Goal: Information Seeking & Learning: Learn about a topic

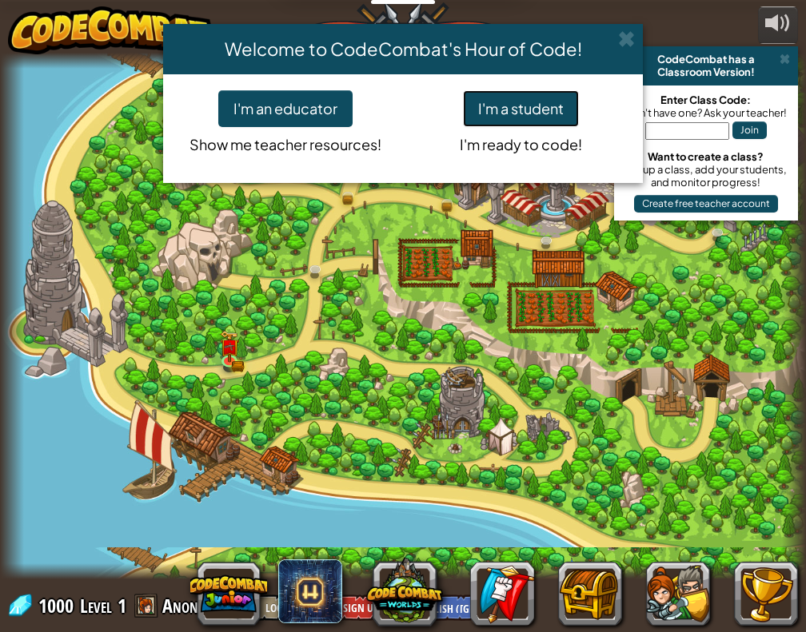
click at [545, 103] on button "I'm a student" at bounding box center [521, 108] width 116 height 37
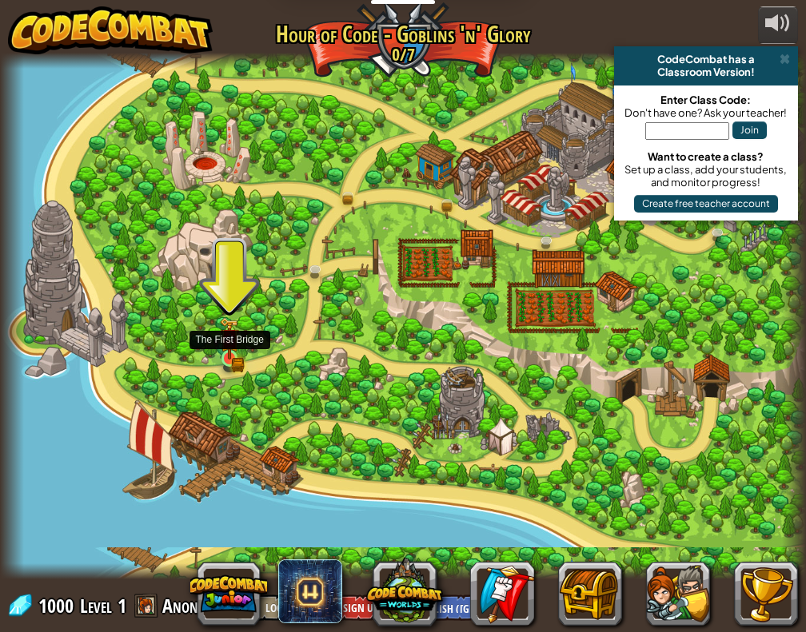
click at [222, 341] on img at bounding box center [229, 338] width 19 height 42
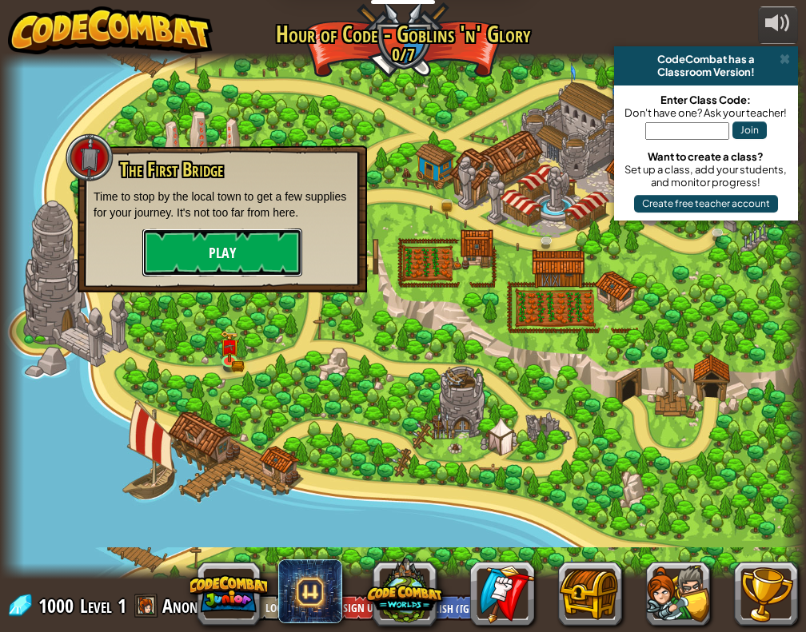
click at [251, 261] on button "Play" at bounding box center [222, 253] width 160 height 48
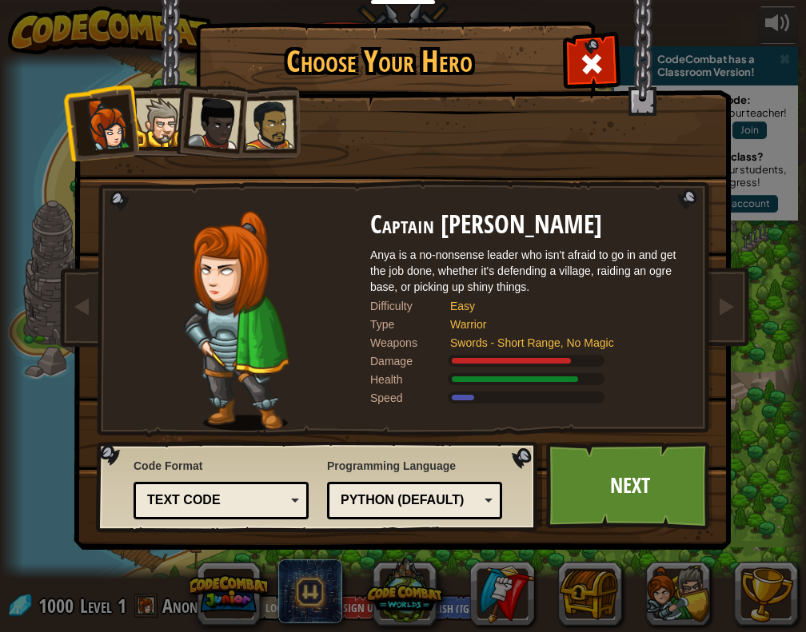
click at [249, 500] on div "Text code" at bounding box center [216, 501] width 138 height 18
click at [246, 463] on div "Code Format Text code Blocks and code Blocks Blocks (Icons) Text code Blocks - …" at bounding box center [221, 489] width 175 height 70
click at [167, 122] on div at bounding box center [160, 122] width 49 height 49
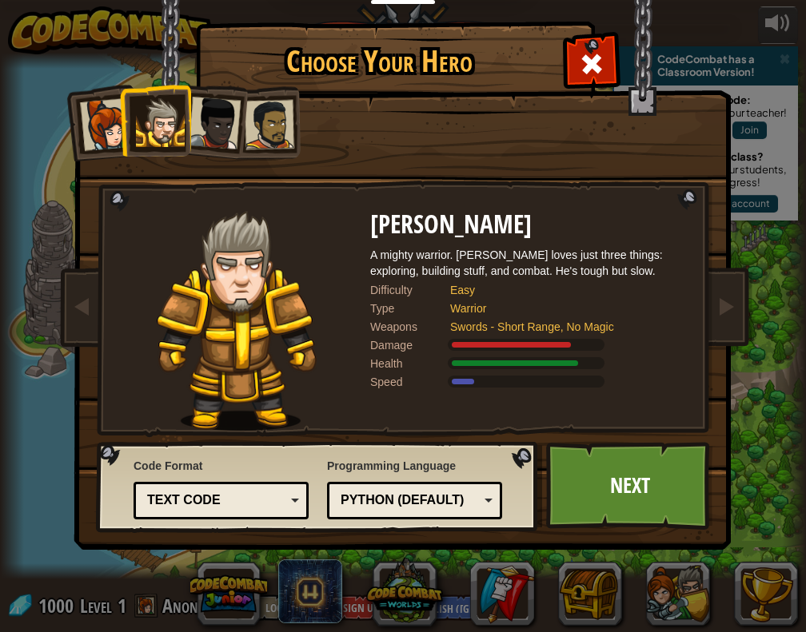
click at [221, 122] on div at bounding box center [214, 123] width 53 height 53
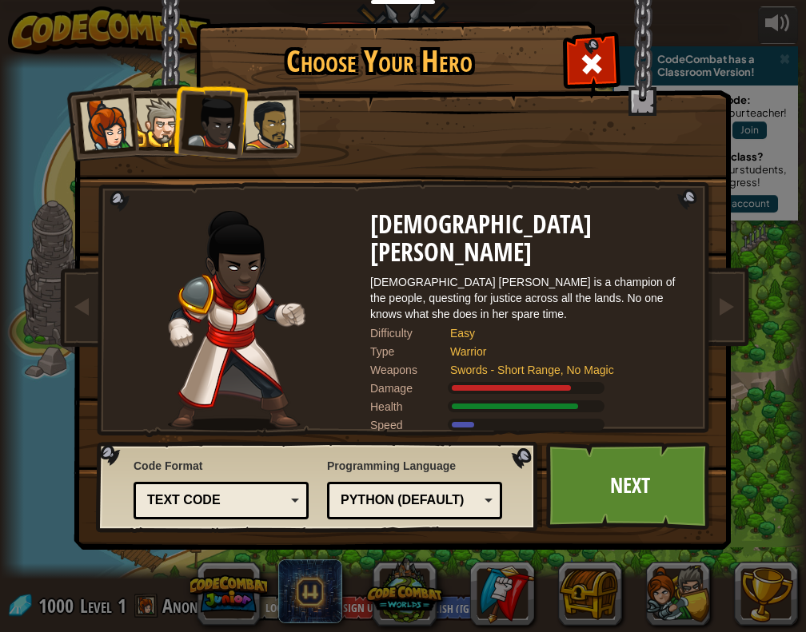
click at [277, 121] on div at bounding box center [270, 125] width 50 height 50
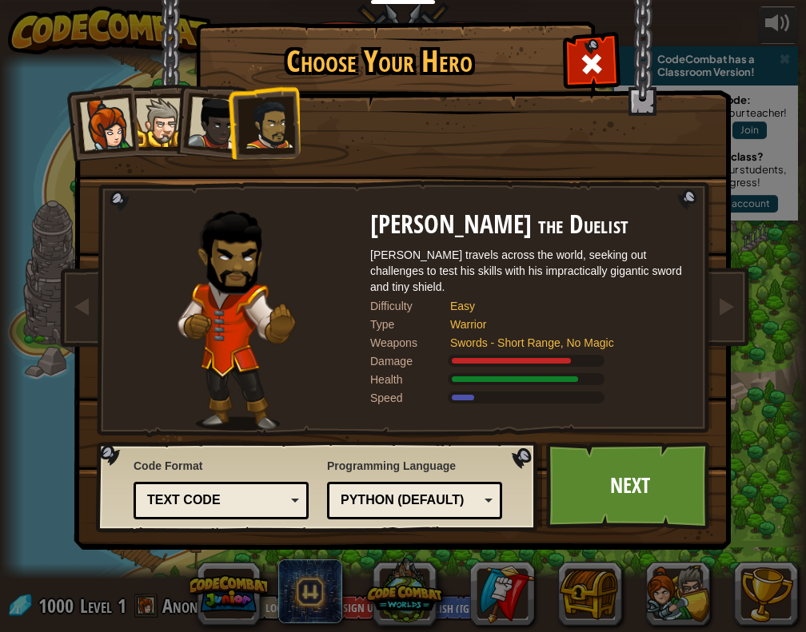
click at [171, 128] on div at bounding box center [160, 122] width 49 height 49
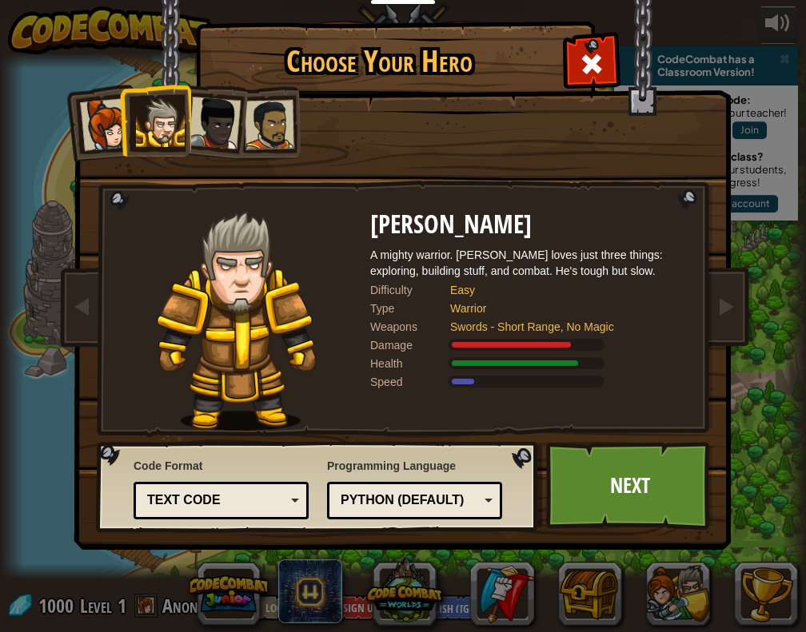
click at [217, 124] on div at bounding box center [214, 123] width 53 height 53
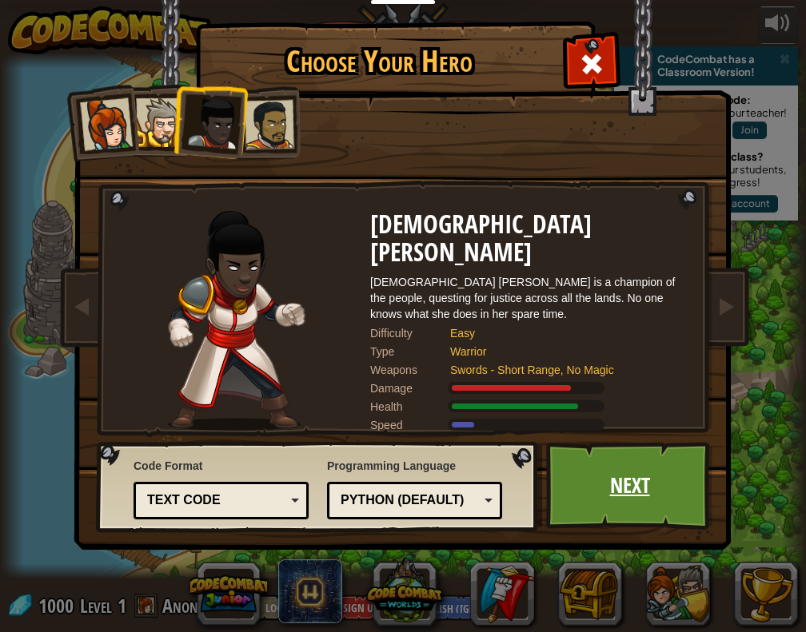
click at [646, 481] on link "Next" at bounding box center [629, 486] width 167 height 88
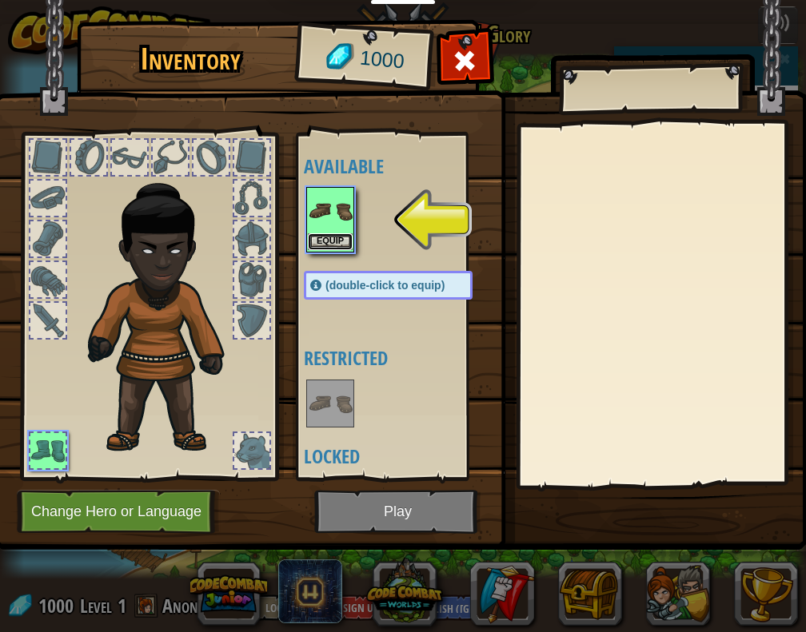
click at [337, 236] on button "Equip" at bounding box center [330, 241] width 45 height 17
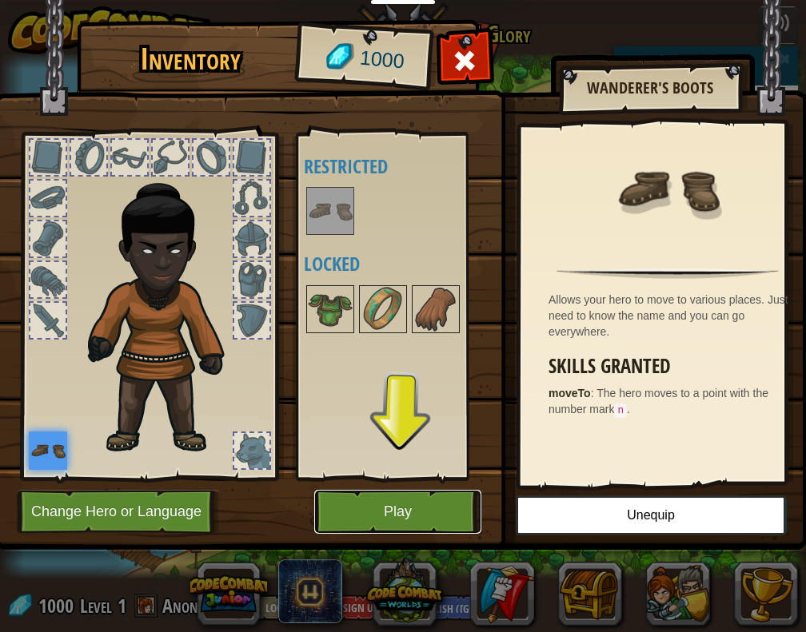
click at [380, 517] on button "Play" at bounding box center [397, 512] width 167 height 44
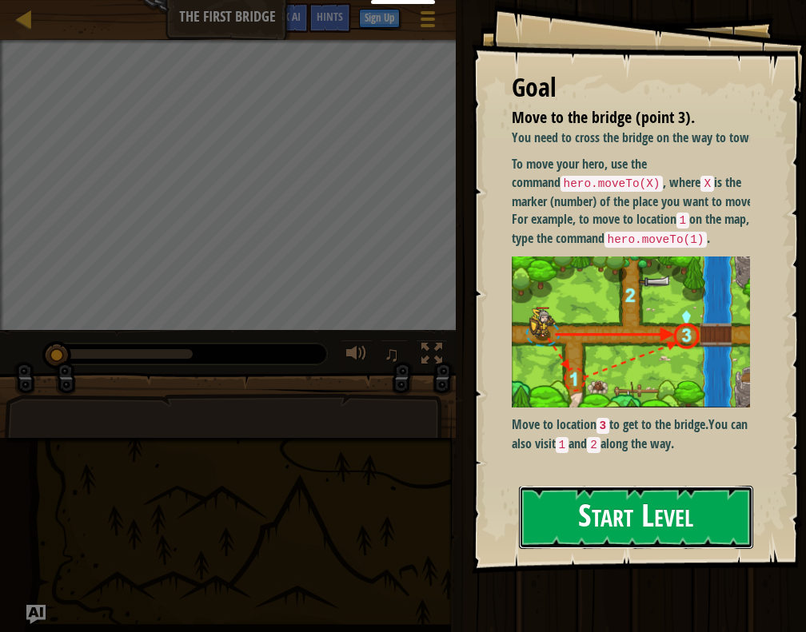
click at [593, 521] on button "Start Level" at bounding box center [636, 517] width 234 height 63
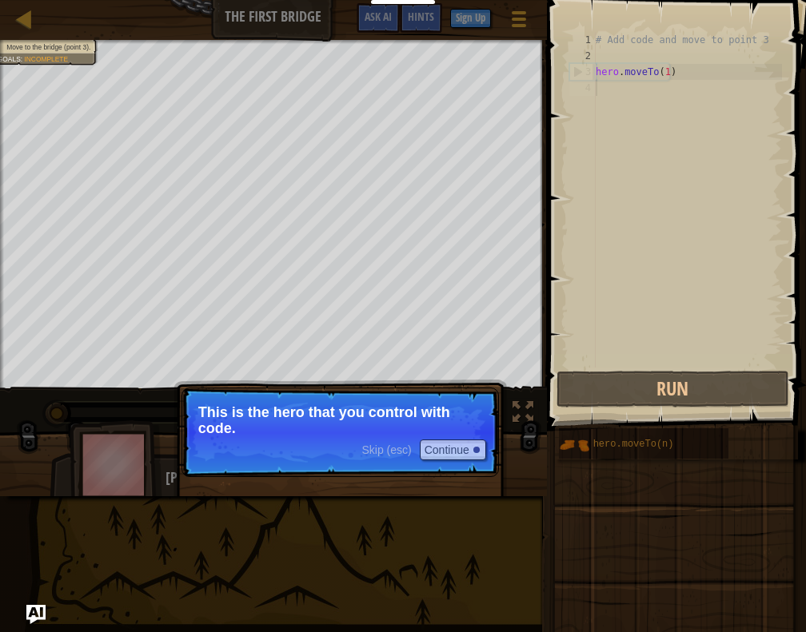
click at [283, 452] on p "Skip (esc) Continue This is the hero that you control with code." at bounding box center [339, 433] width 317 height 90
click at [451, 447] on button "Continue" at bounding box center [453, 450] width 66 height 21
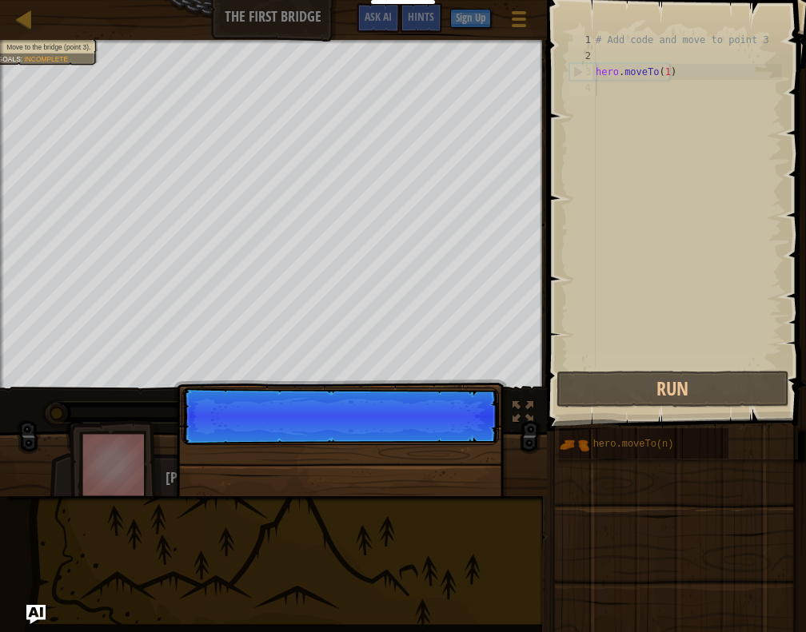
scroll to position [7, 0]
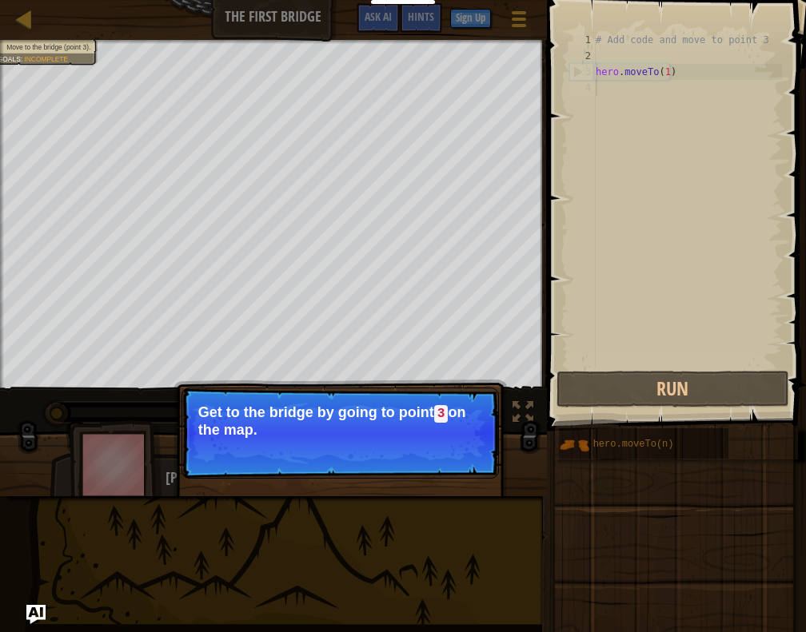
click at [472, 399] on p "Skip (esc) Continue Get to the bridge by going to point 3 on the map." at bounding box center [339, 433] width 317 height 91
click at [441, 419] on code "3" at bounding box center [441, 414] width 14 height 18
click at [453, 447] on button "Continue" at bounding box center [453, 451] width 66 height 21
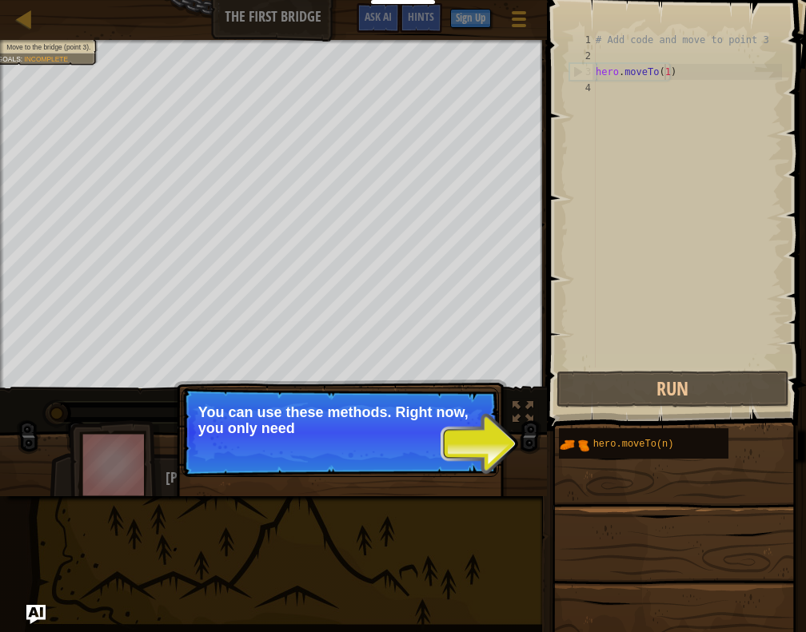
click at [662, 73] on div "# Add code and move to point 3 hero . moveTo ( 1 )" at bounding box center [686, 216] width 189 height 368
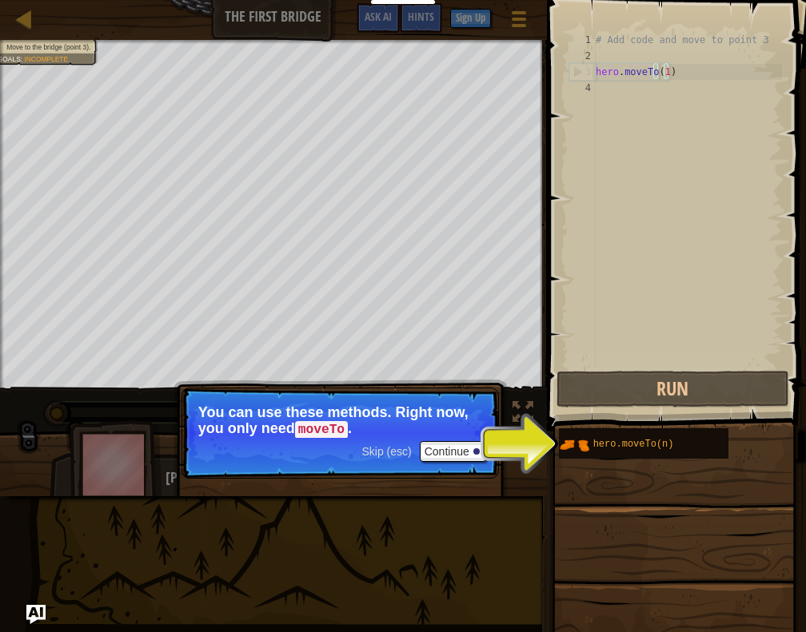
click at [661, 67] on div "# Add code and move to point 3 hero . moveTo ( 1 )" at bounding box center [686, 216] width 189 height 368
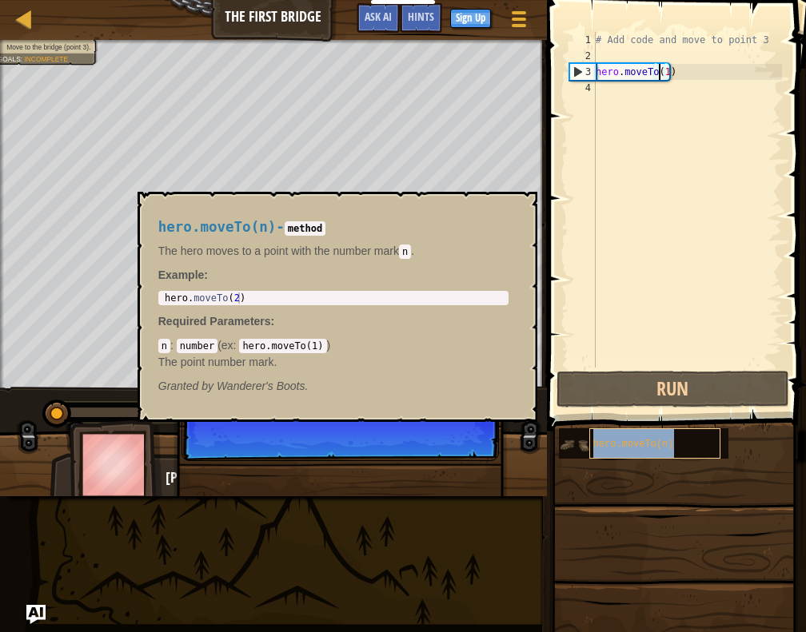
click at [598, 450] on div "hero.moveTo(n)" at bounding box center [654, 443] width 131 height 30
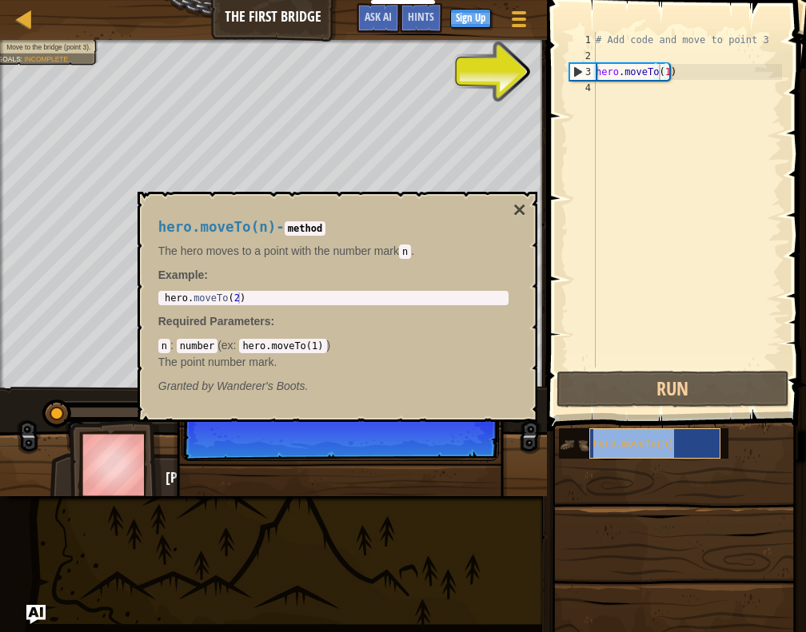
click at [644, 448] on span "hero.moveTo(n)" at bounding box center [633, 444] width 81 height 11
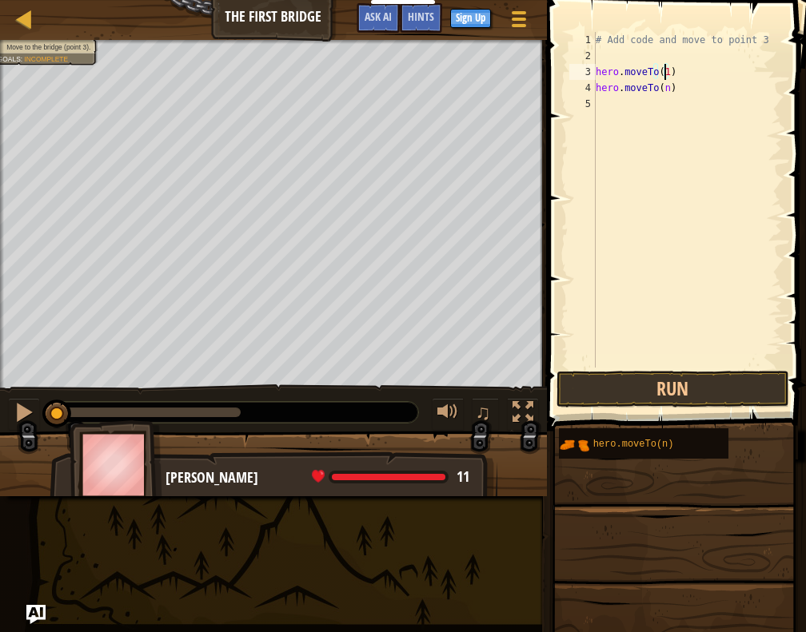
click at [665, 70] on div "# Add code and move to point 3 hero . moveTo ( 1 ) hero . moveTo ( n )" at bounding box center [686, 216] width 189 height 368
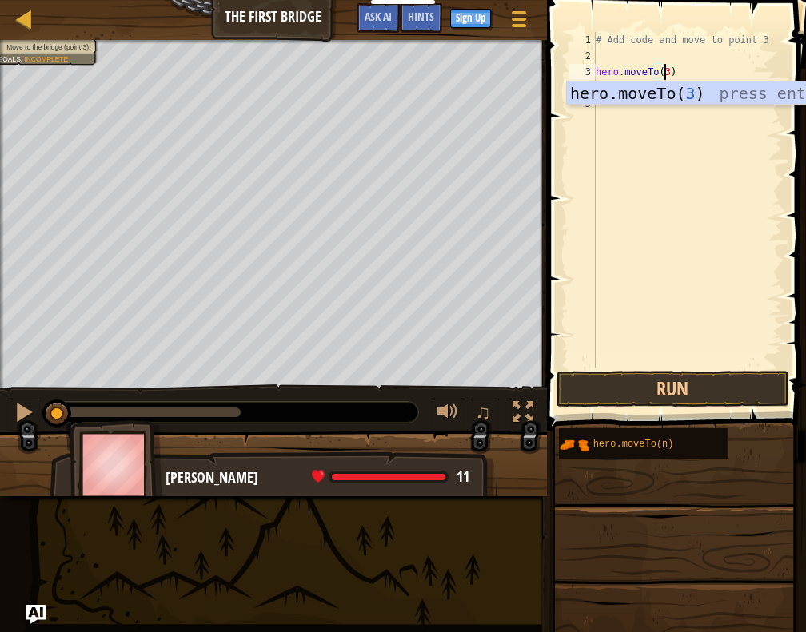
scroll to position [7, 5]
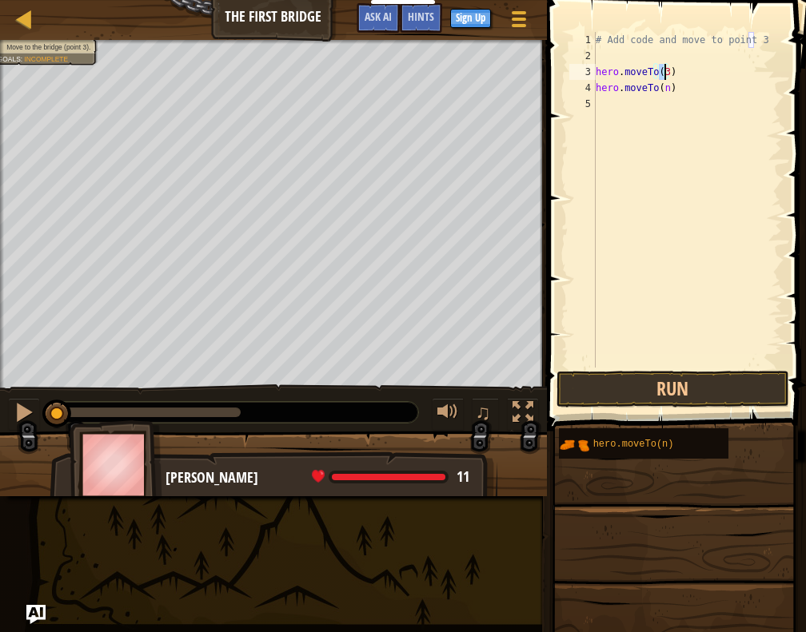
click at [665, 86] on div "# Add code and move to point 3 hero . moveTo ( 3 ) hero . moveTo ( n )" at bounding box center [686, 216] width 189 height 368
click at [663, 69] on div "# Add code and move to point 3 hero . moveTo ( 3 ) hero . moveTo ( n )" at bounding box center [686, 216] width 189 height 368
click at [667, 84] on div "# Add code and move to point 3 hero . moveTo ( 1 ) hero . moveTo ( n )" at bounding box center [686, 216] width 189 height 368
click at [663, 86] on div "# Add code and move to point 3 hero . moveTo ( 1 ) hero . moveTo ( n )" at bounding box center [686, 216] width 189 height 368
click at [662, 105] on div "# Add code and move to point 3 hero . moveTo ( 1 ) hero . moveTo ( 2 ) hero . m…" at bounding box center [686, 216] width 189 height 368
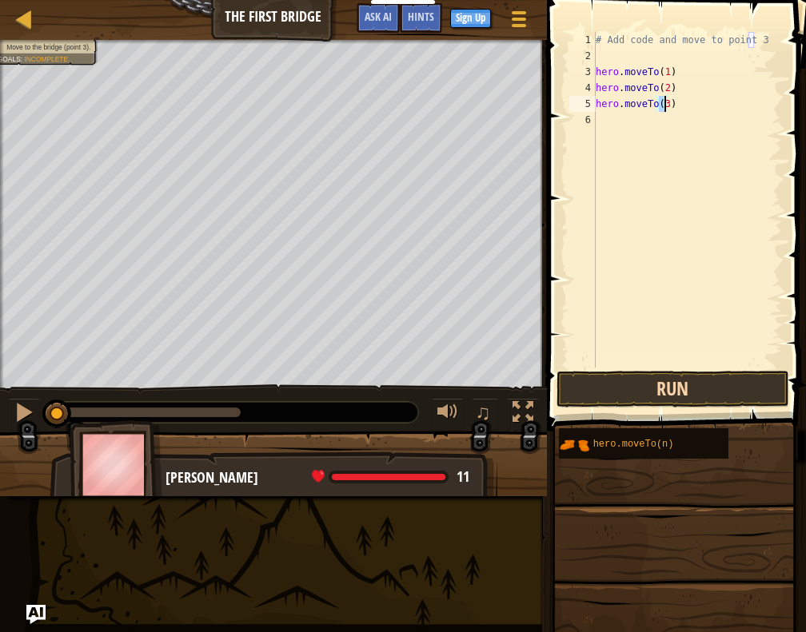
type textarea "hero.moveTo(3)"
click at [637, 385] on button "Run" at bounding box center [672, 389] width 233 height 37
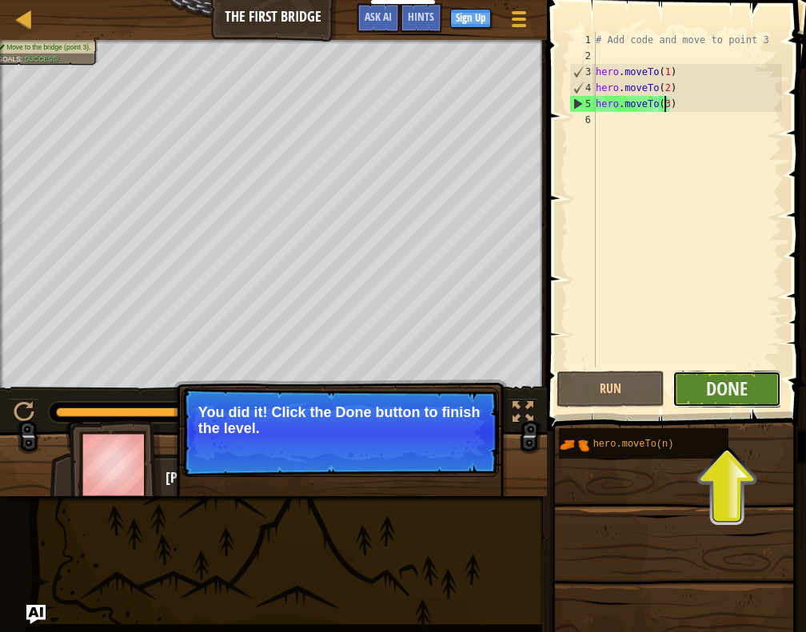
click at [749, 385] on button "Done" at bounding box center [726, 389] width 109 height 37
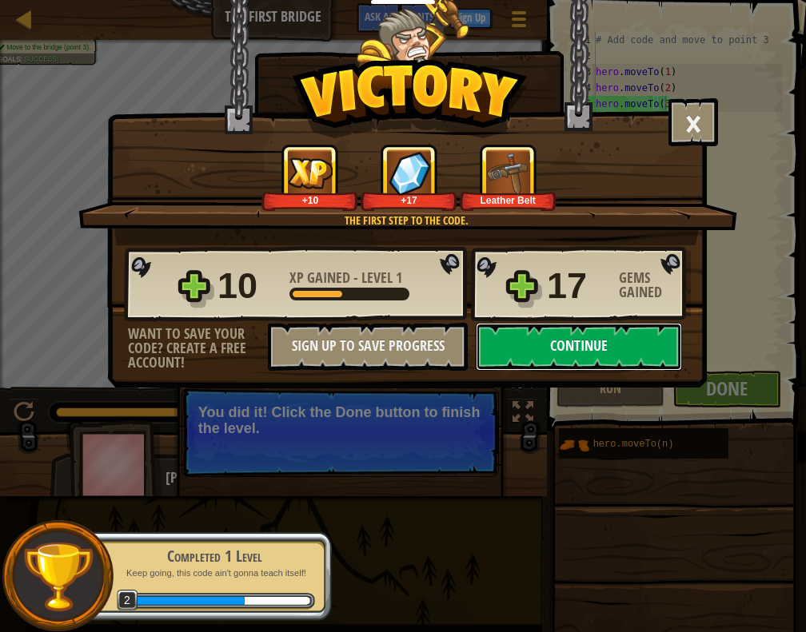
click at [547, 341] on button "Continue" at bounding box center [579, 347] width 206 height 48
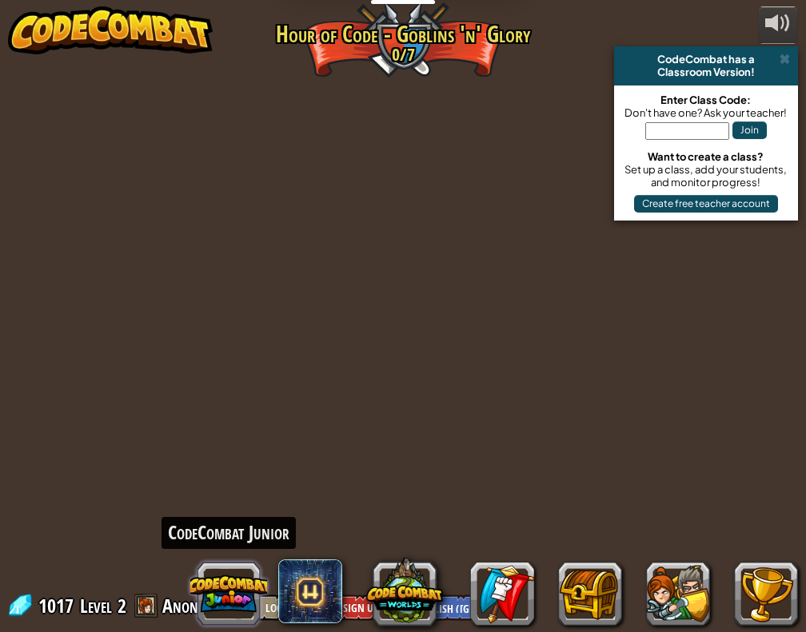
click at [230, 584] on button at bounding box center [228, 594] width 77 height 77
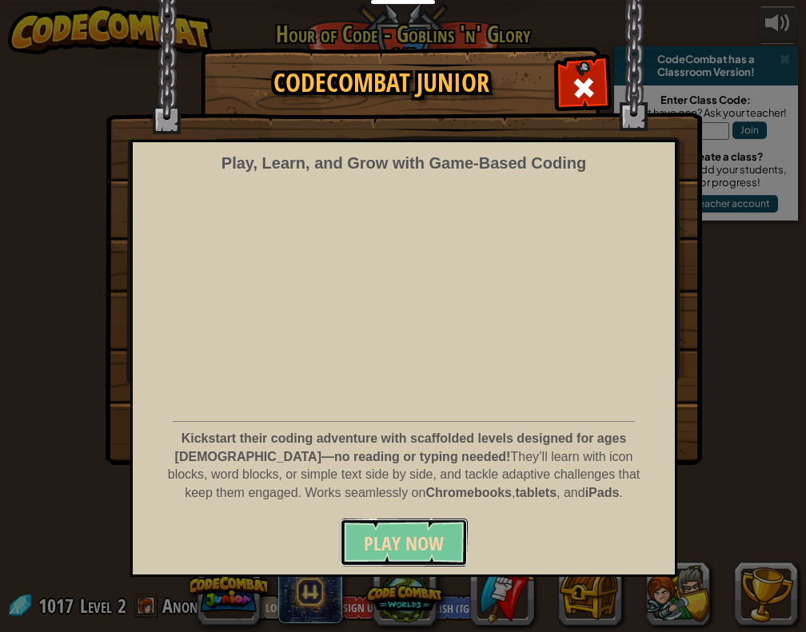
click at [405, 538] on span "Play Now" at bounding box center [404, 544] width 80 height 26
click at [430, 543] on span "Play Now" at bounding box center [404, 544] width 80 height 26
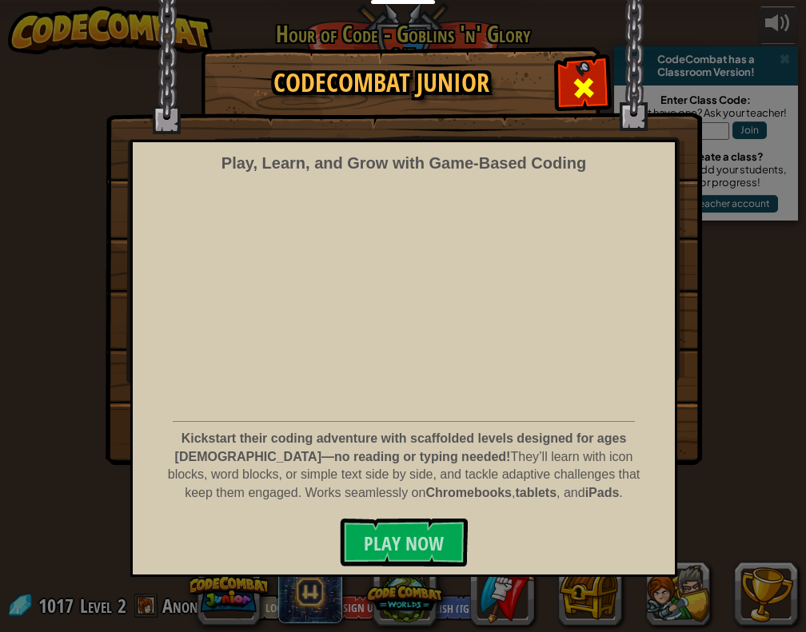
click at [589, 86] on span at bounding box center [584, 88] width 26 height 26
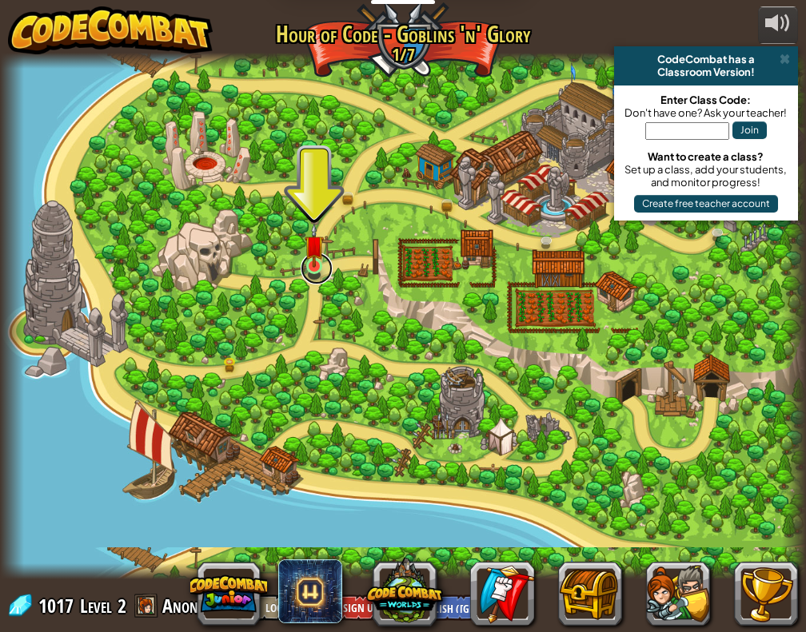
click at [313, 258] on link at bounding box center [317, 269] width 32 height 32
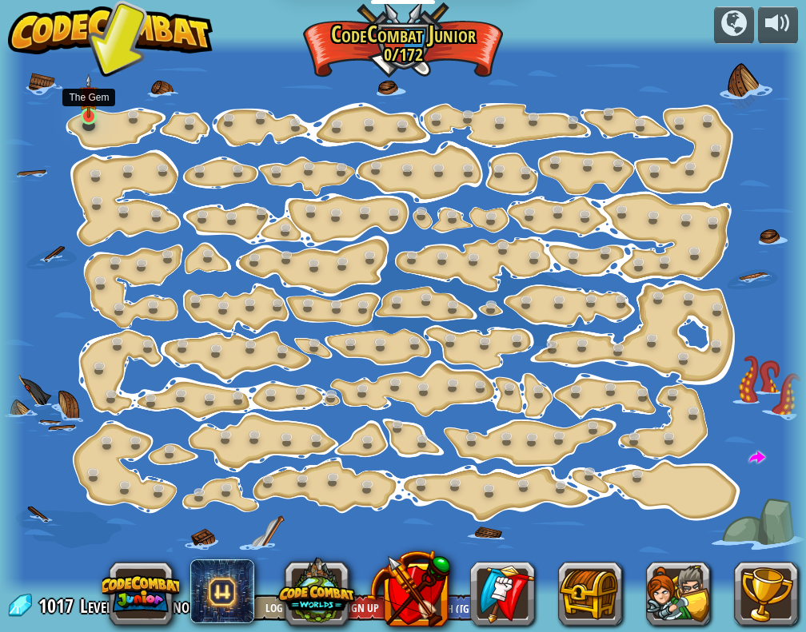
click at [91, 111] on img at bounding box center [88, 96] width 19 height 44
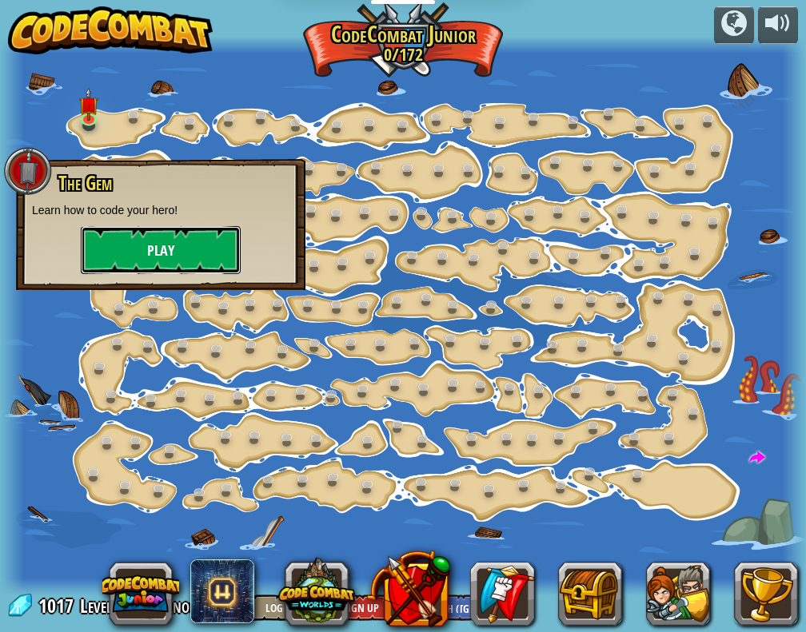
click at [195, 242] on button "Play" at bounding box center [161, 250] width 160 height 48
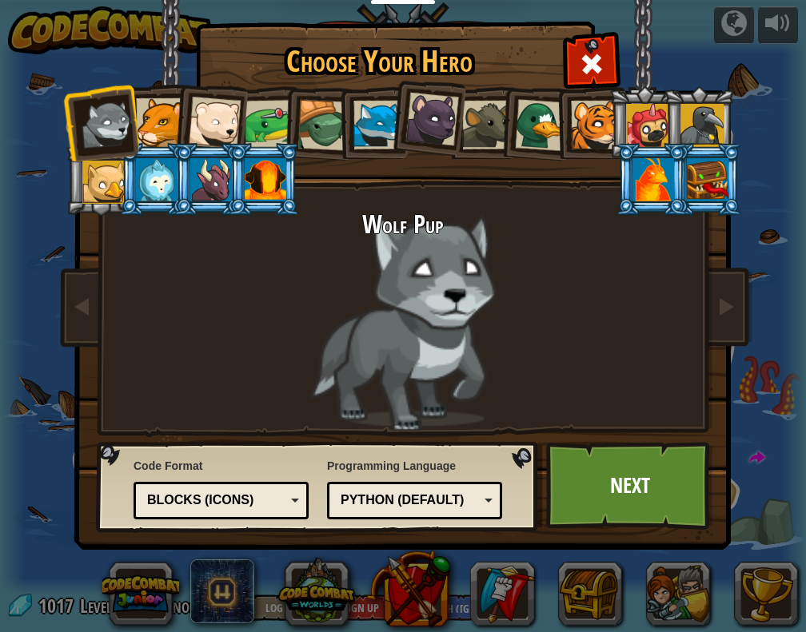
click at [267, 173] on div at bounding box center [266, 179] width 42 height 43
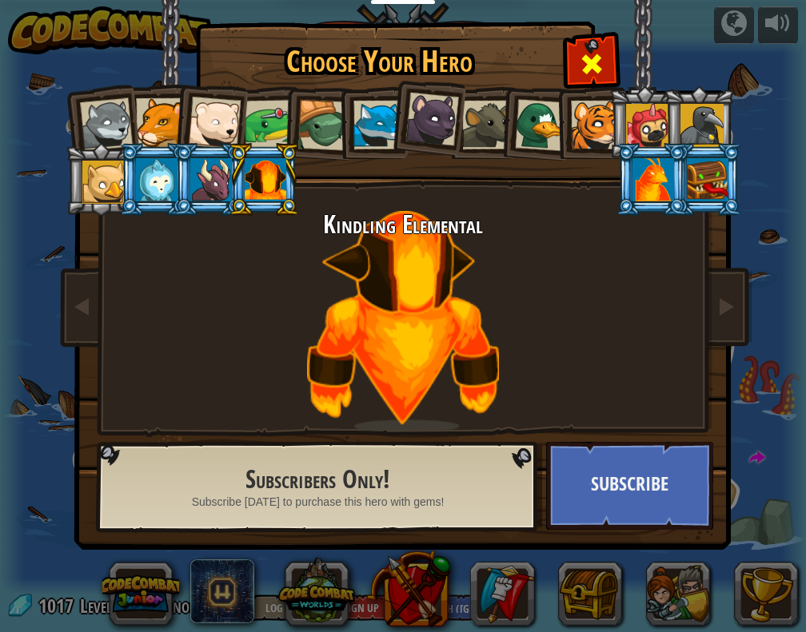
click at [598, 73] on span at bounding box center [592, 64] width 26 height 26
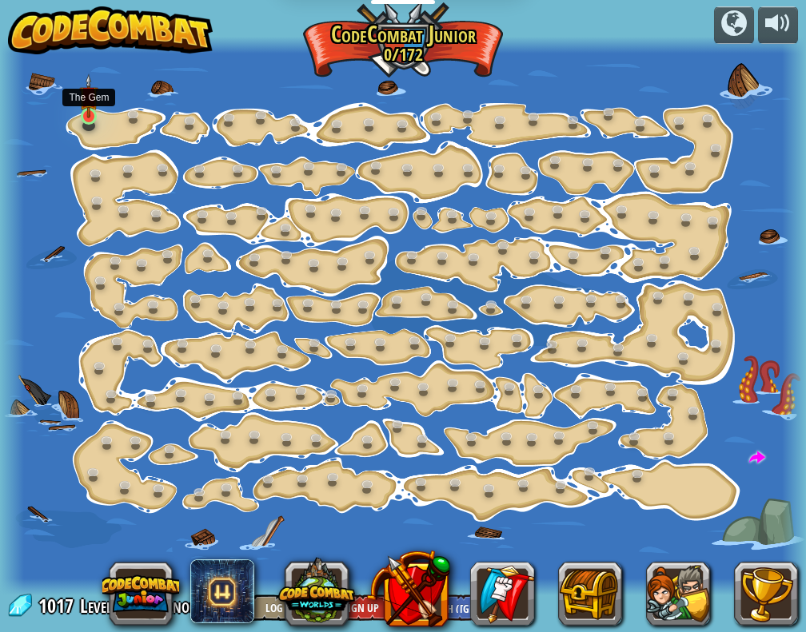
click at [92, 114] on img at bounding box center [88, 96] width 19 height 44
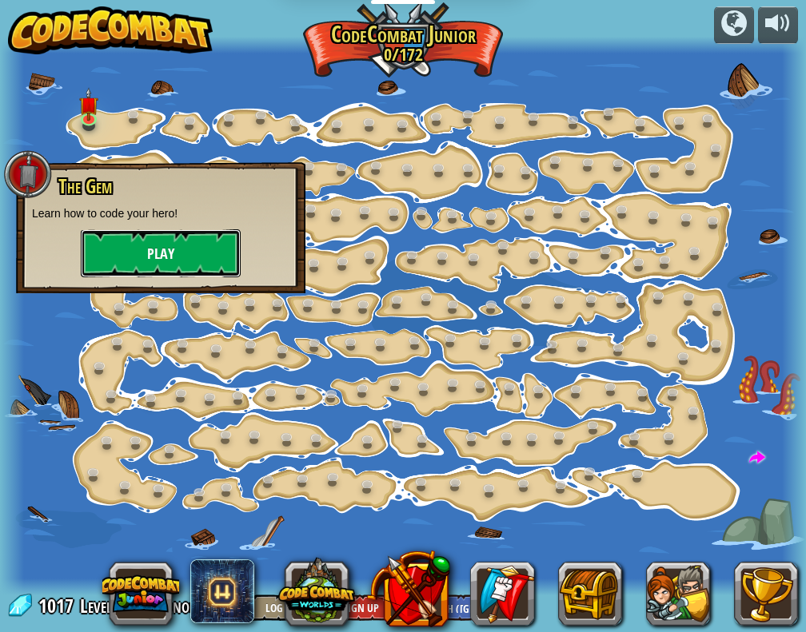
click at [149, 253] on button "Play" at bounding box center [161, 253] width 160 height 48
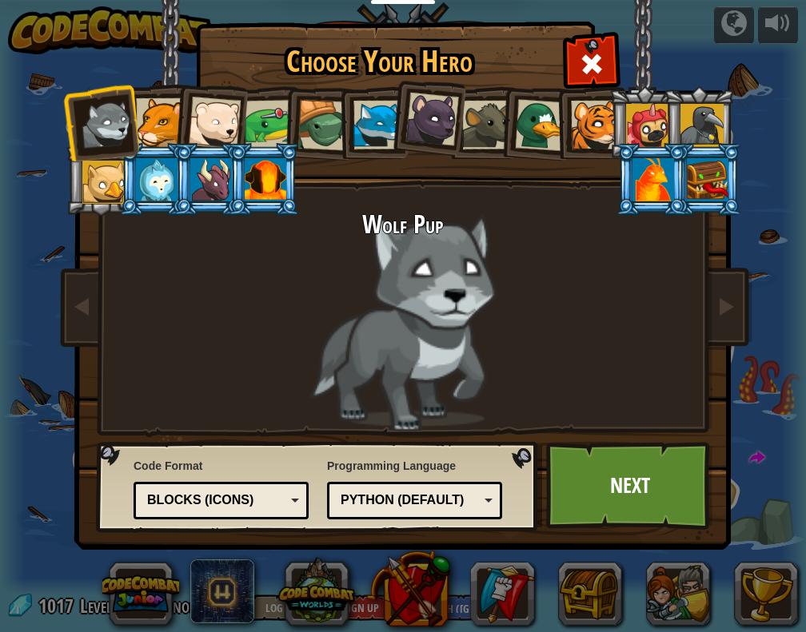
click at [163, 122] on div at bounding box center [160, 122] width 49 height 49
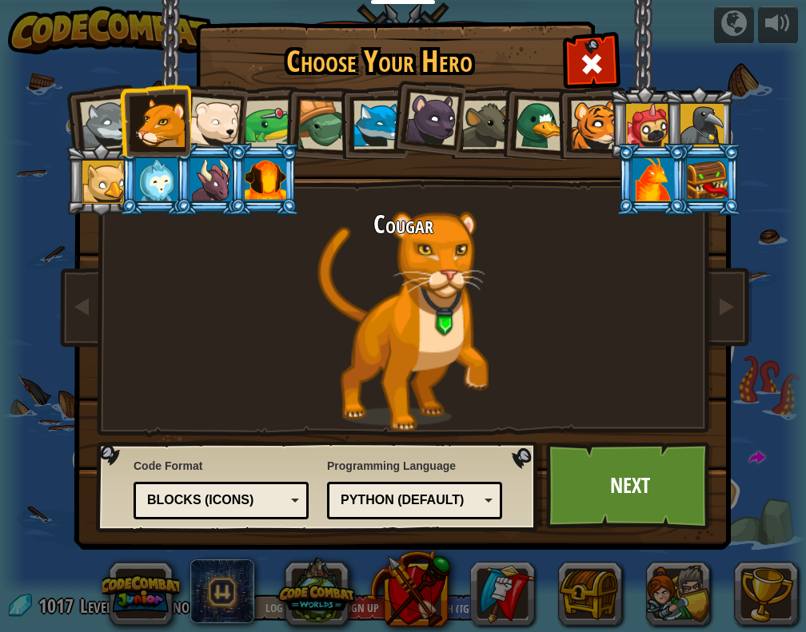
click at [93, 173] on div at bounding box center [103, 182] width 43 height 43
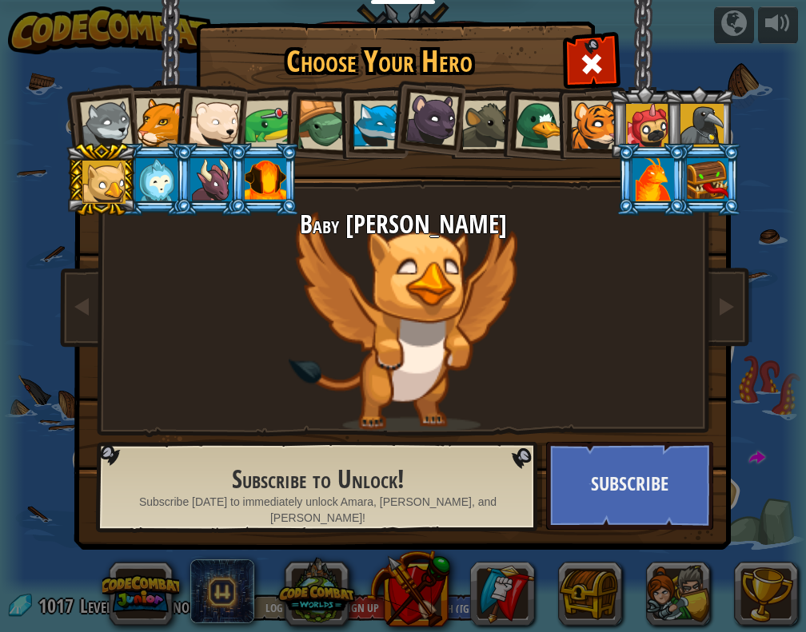
click at [664, 132] on li at bounding box center [699, 122] width 72 height 73
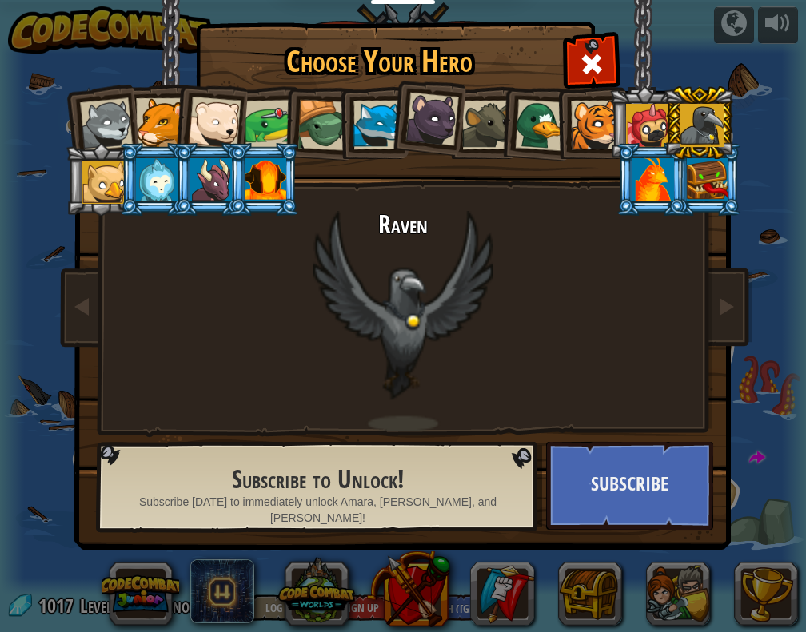
click at [640, 127] on div at bounding box center [647, 125] width 43 height 43
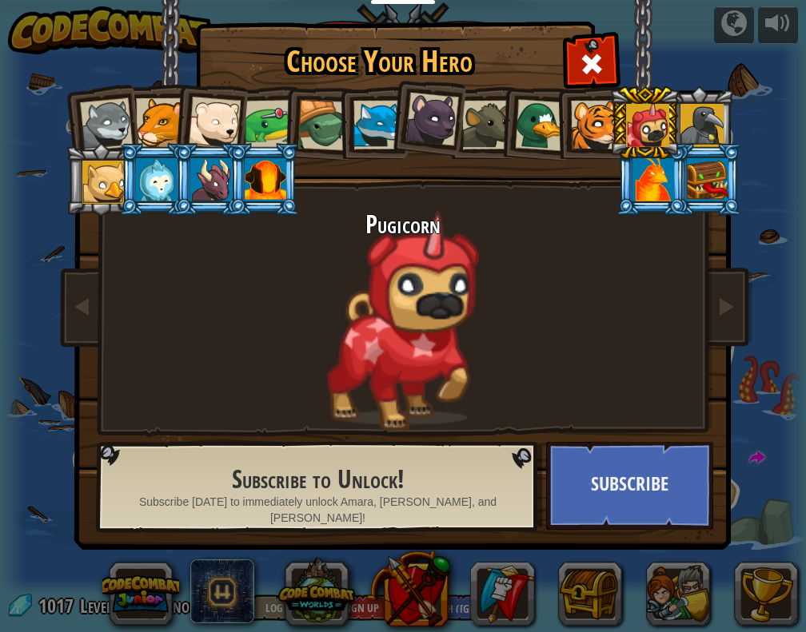
click at [371, 128] on div at bounding box center [377, 125] width 49 height 49
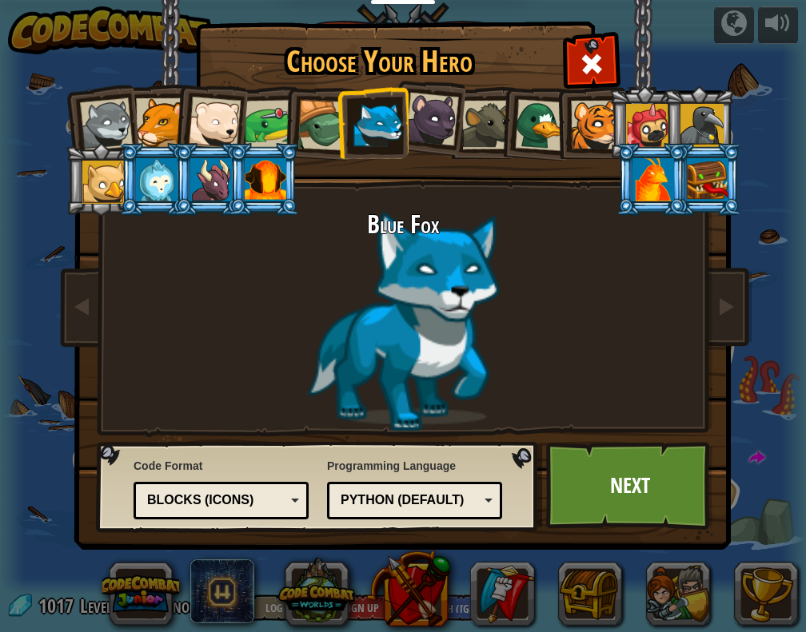
click at [590, 126] on div at bounding box center [595, 125] width 49 height 49
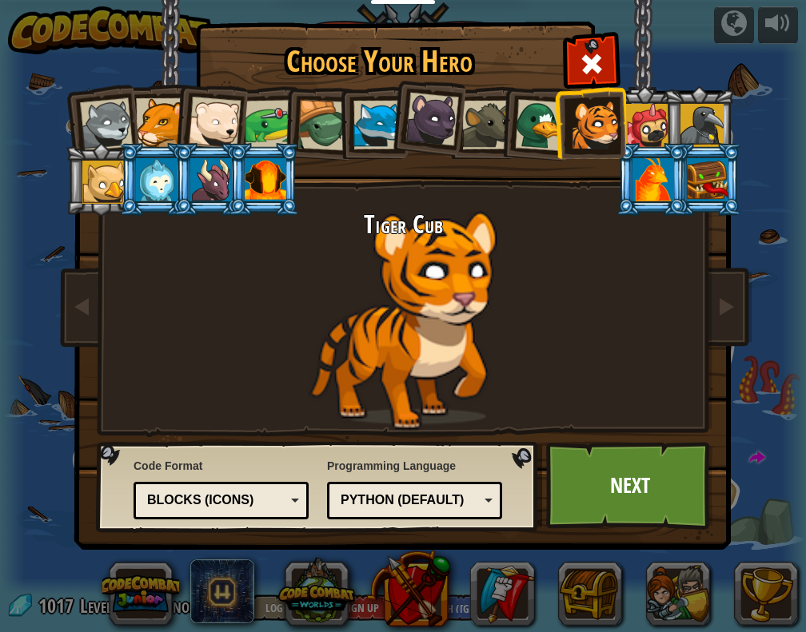
click at [280, 500] on div "Blocks (Icons)" at bounding box center [216, 501] width 138 height 18
click at [294, 26] on div "Choose Your Hero 1017 Wolf Pup Cougar Polar Bear Cub Frog Turtle Blue Fox Panth…" at bounding box center [403, 25] width 656 height 2
click at [287, 500] on div "Blocks (Icons)" at bounding box center [221, 500] width 154 height 25
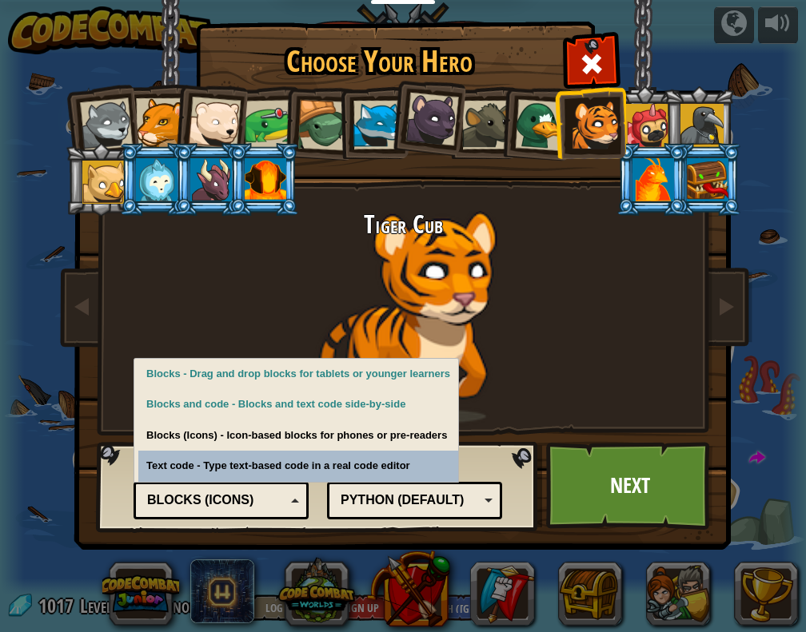
click at [250, 508] on div "Blocks (Icons)" at bounding box center [216, 501] width 138 height 18
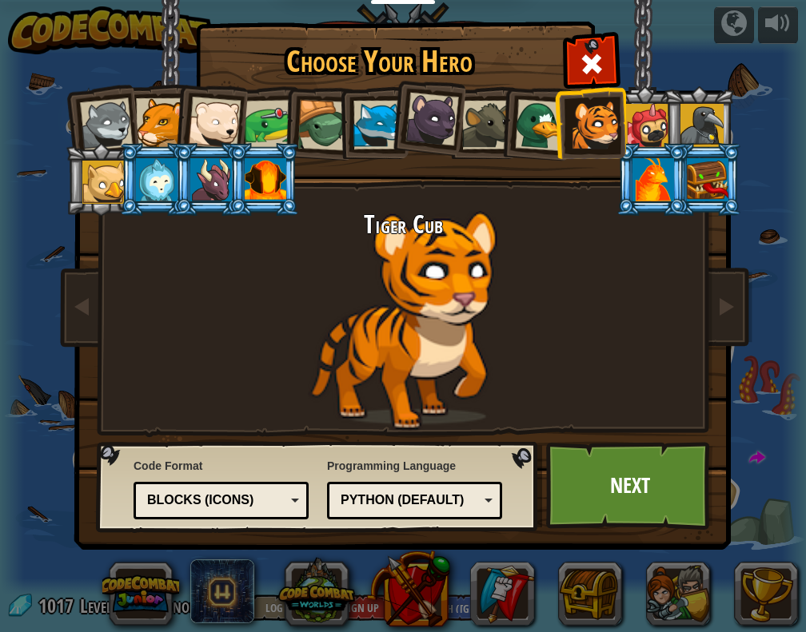
click at [253, 507] on div "Blocks (Icons)" at bounding box center [216, 501] width 138 height 18
click at [276, 490] on div "Blocks and code" at bounding box center [221, 500] width 154 height 25
click at [265, 507] on div "Blocks (Icons)" at bounding box center [216, 501] width 138 height 18
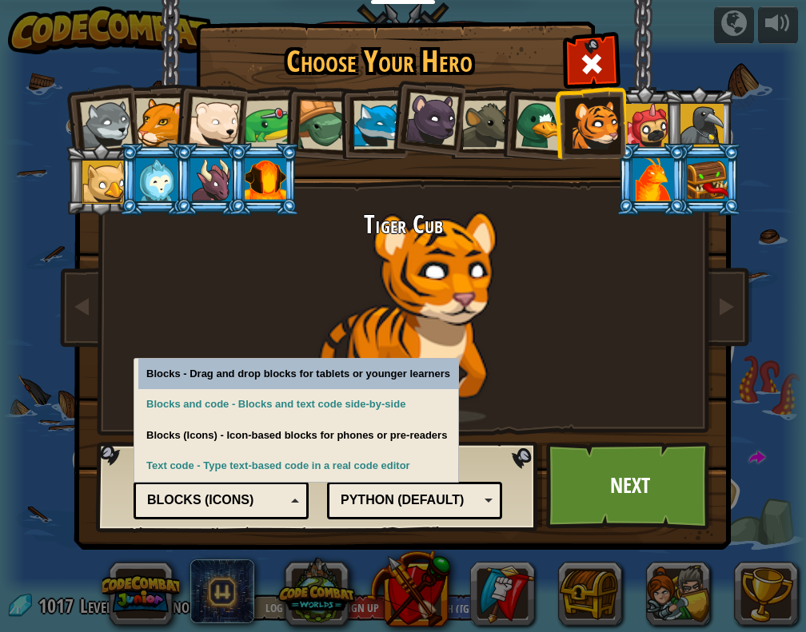
click at [269, 504] on div "Blocks (Icons)" at bounding box center [216, 501] width 138 height 18
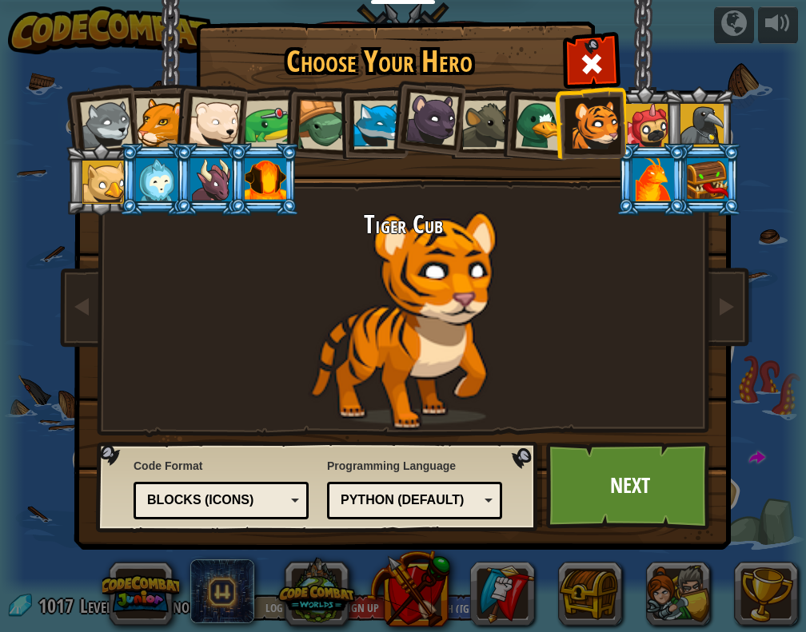
click at [376, 519] on div "Programming Language Python (Default) JavaScript Lua C++ Java (Experimental) Py…" at bounding box center [414, 489] width 175 height 70
click at [373, 506] on div "Python (Default)" at bounding box center [410, 501] width 138 height 18
click at [438, 512] on div "JavaScript" at bounding box center [414, 500] width 154 height 25
click at [596, 520] on link "Next" at bounding box center [629, 486] width 167 height 88
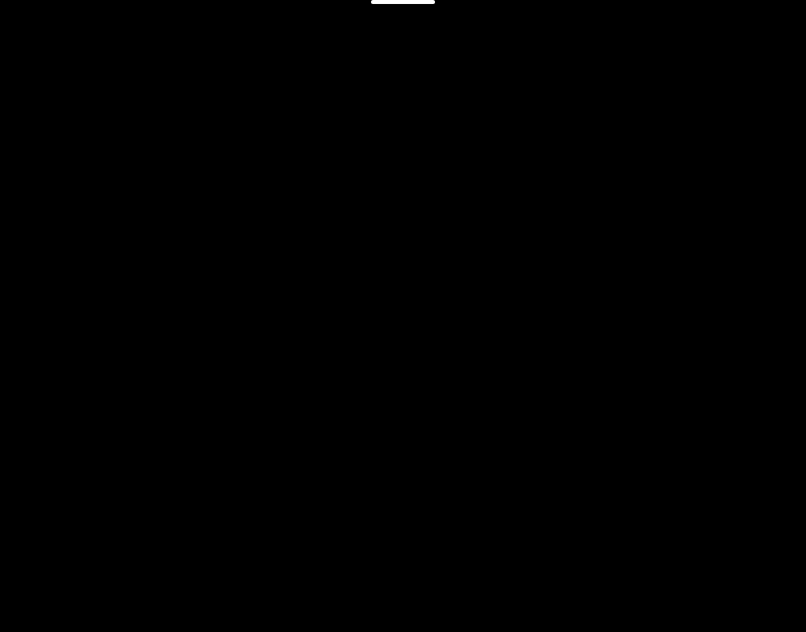
click at [590, 488] on div "The Gem Goals Start Level Error loading from server. Try refreshing the page. Y…" at bounding box center [403, 316] width 806 height 632
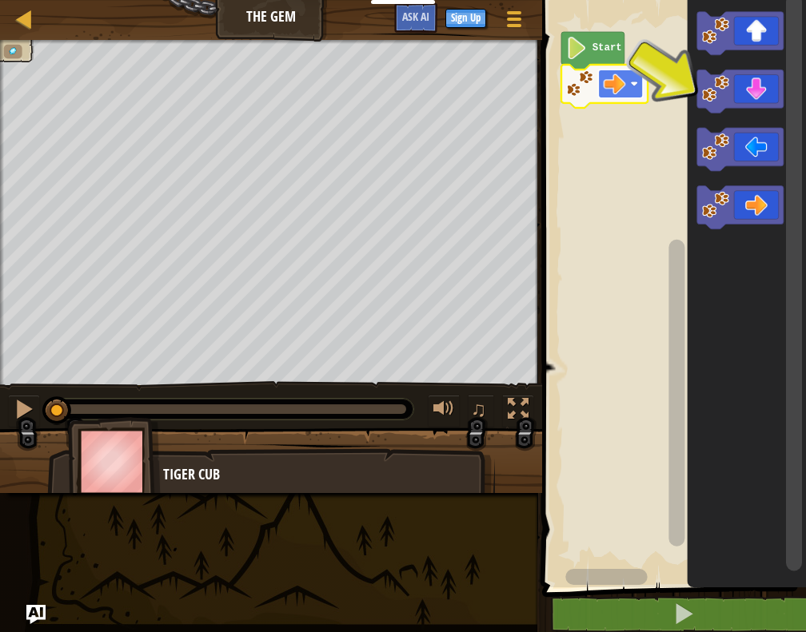
click at [624, 86] on image "Blockly Workspace" at bounding box center [615, 84] width 22 height 22
click at [613, 143] on div "Start" at bounding box center [671, 290] width 269 height 596
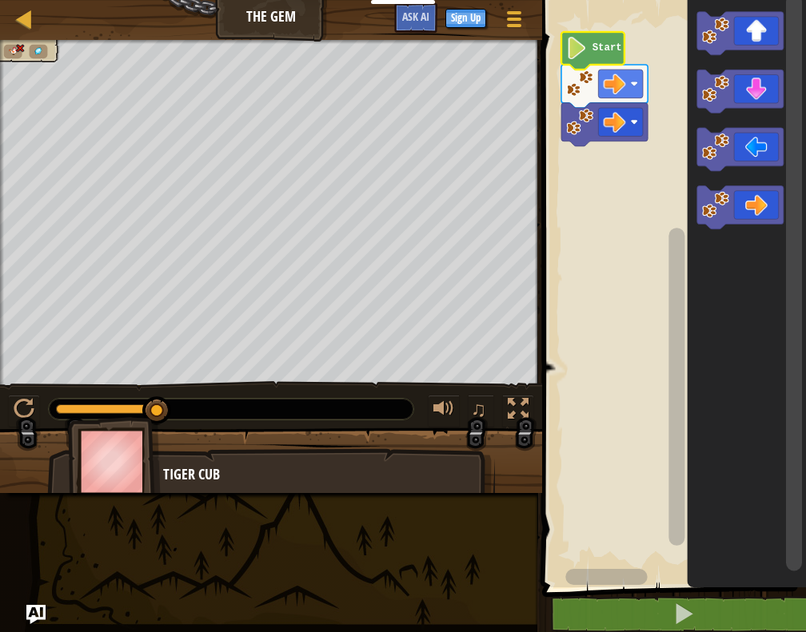
click at [593, 51] on text "Start" at bounding box center [607, 47] width 30 height 11
click at [647, 343] on rect "Blockly Workspace" at bounding box center [671, 290] width 269 height 596
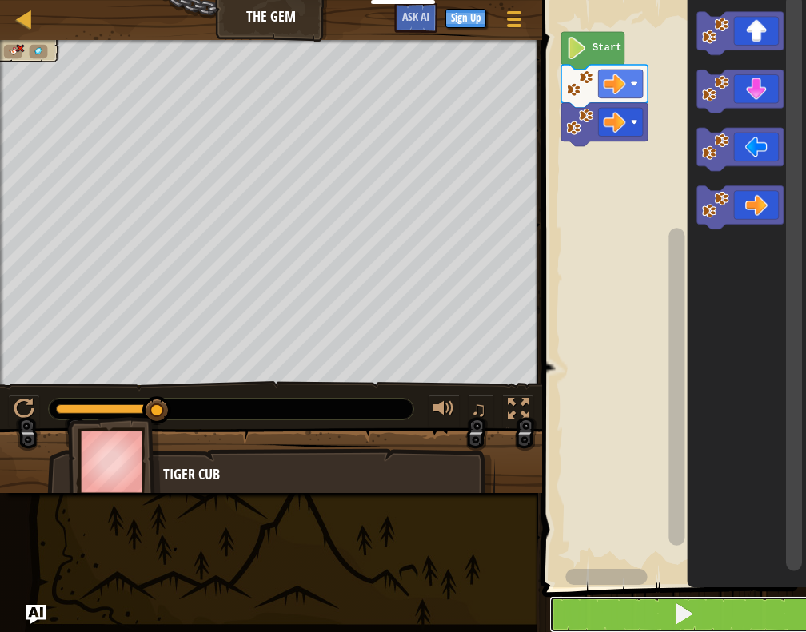
click at [630, 621] on button at bounding box center [683, 614] width 269 height 37
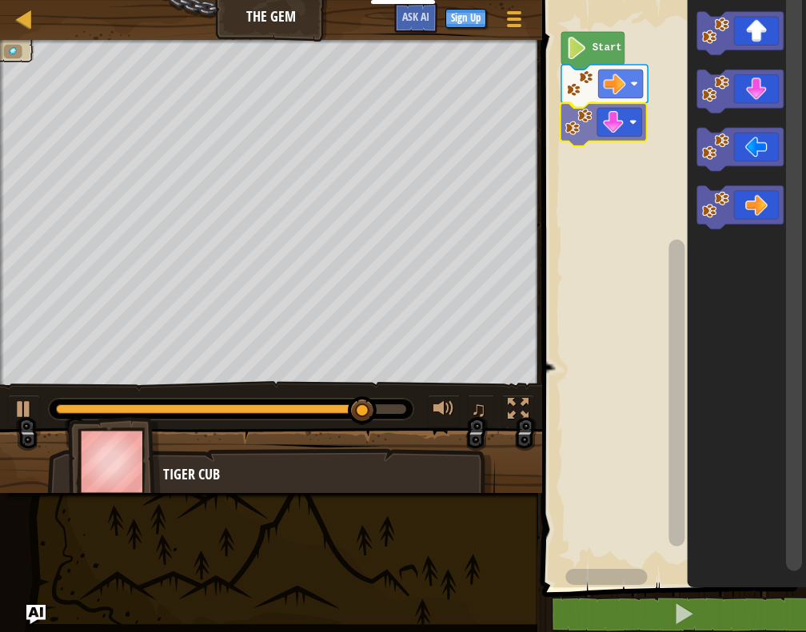
click at [568, 132] on div "Start" at bounding box center [671, 290] width 269 height 596
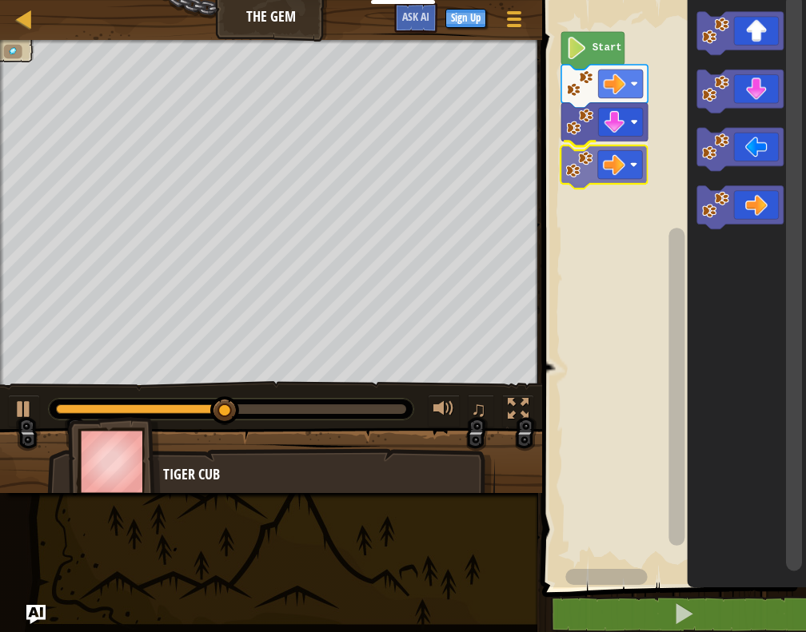
click at [577, 167] on div "Start" at bounding box center [671, 290] width 269 height 596
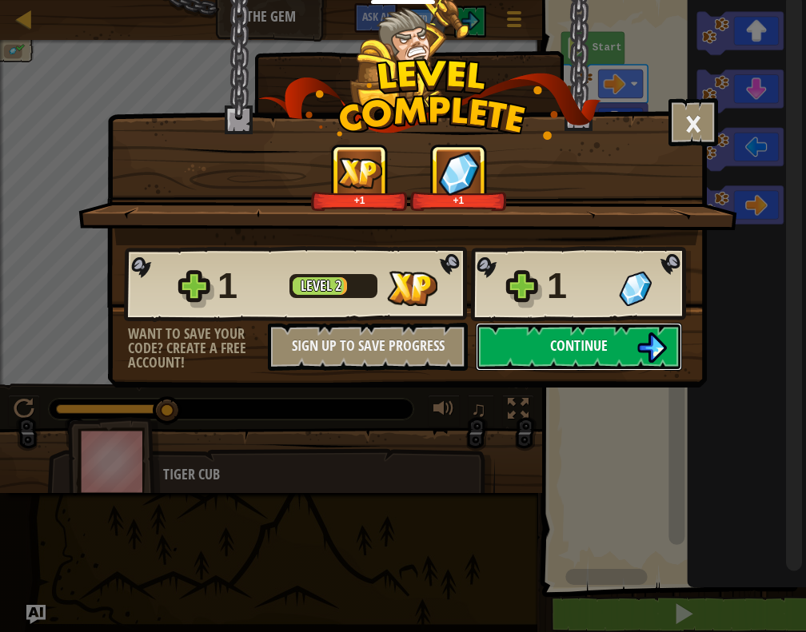
click at [555, 341] on span "Continue" at bounding box center [579, 346] width 58 height 20
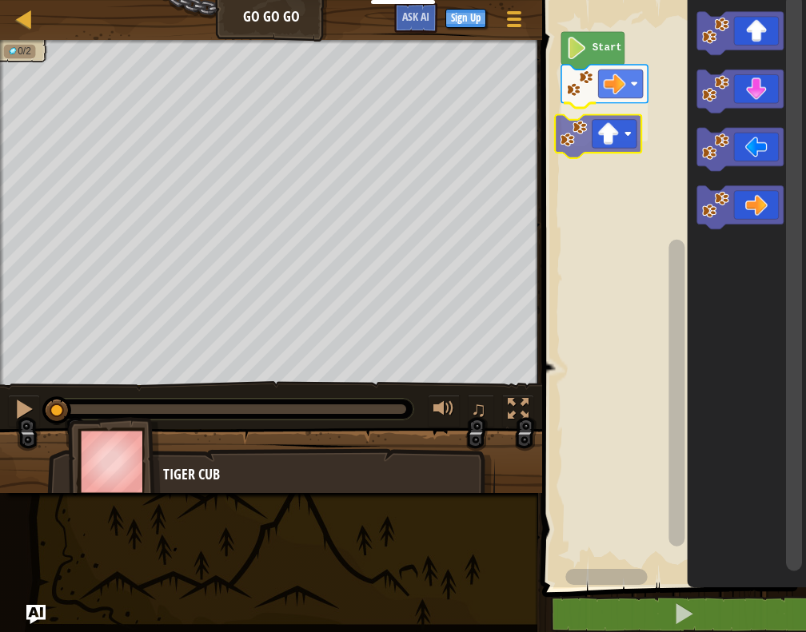
click at [567, 148] on div "Start" at bounding box center [671, 290] width 269 height 596
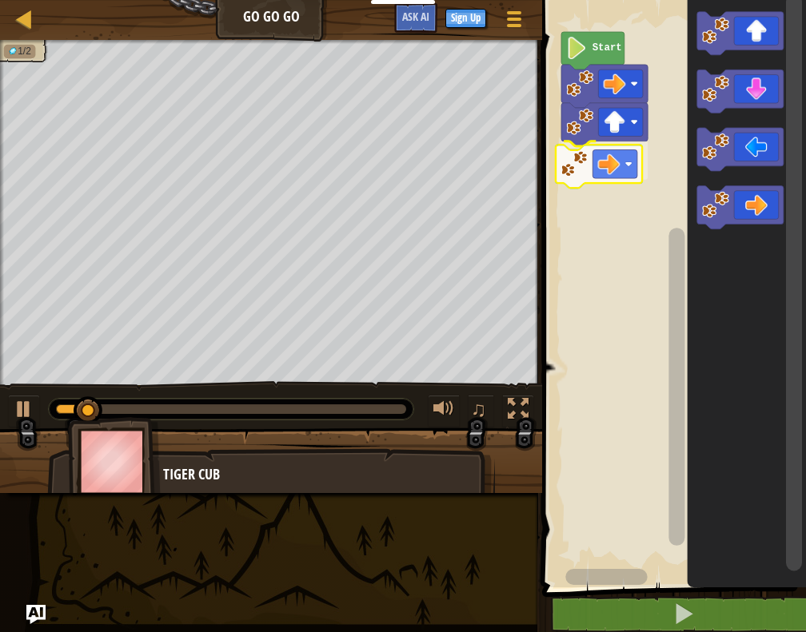
click at [579, 171] on div "Start" at bounding box center [671, 290] width 269 height 596
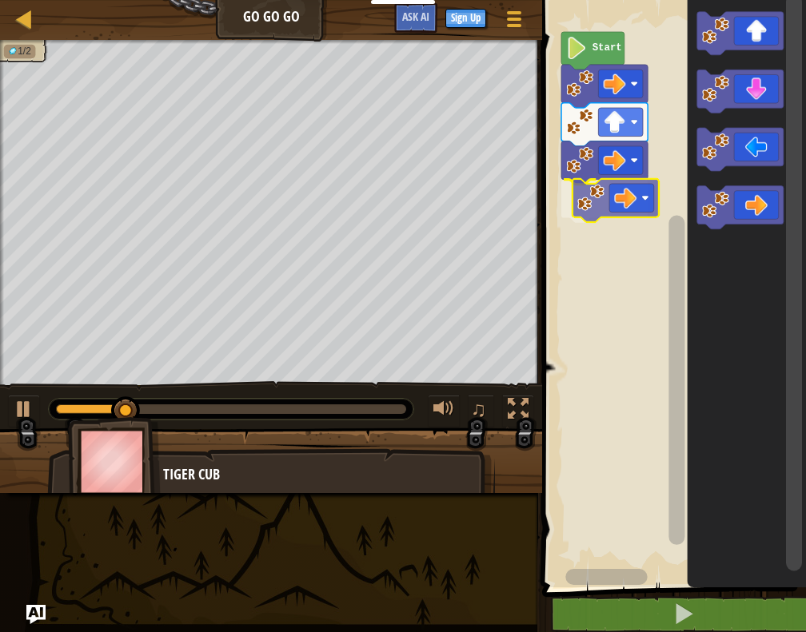
click at [583, 207] on div "Start" at bounding box center [671, 290] width 269 height 596
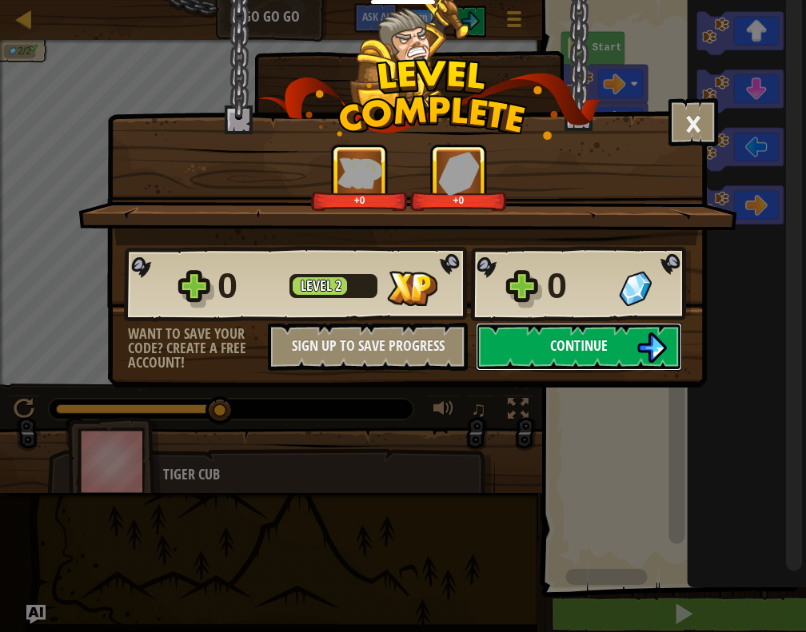
click at [632, 363] on button "Continue" at bounding box center [579, 347] width 206 height 48
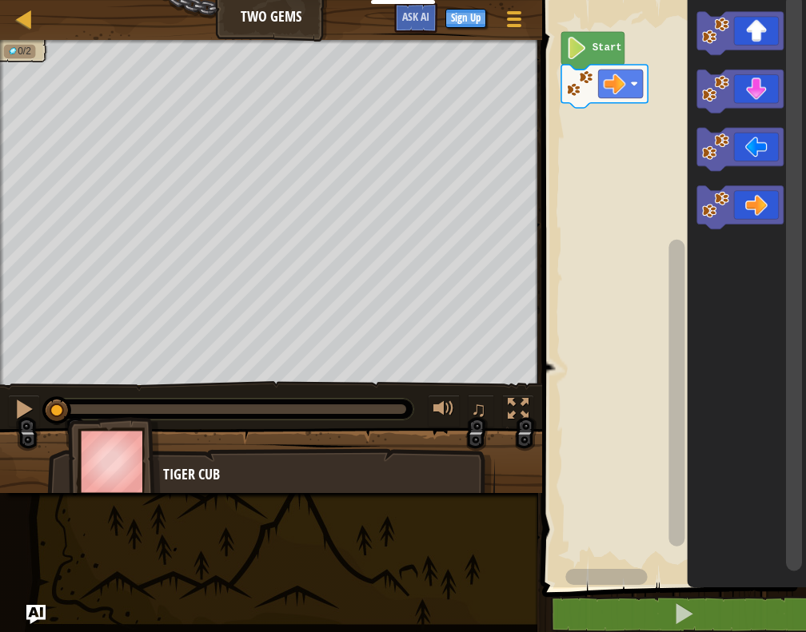
click at [609, 45] on text "Start" at bounding box center [607, 47] width 30 height 11
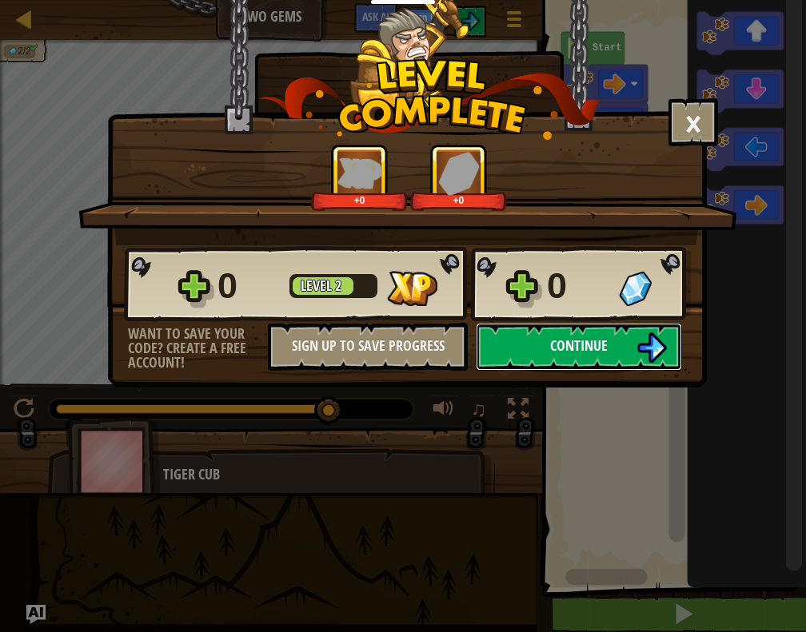
click at [658, 352] on img at bounding box center [651, 348] width 30 height 30
click at [598, 336] on span "Continue" at bounding box center [579, 346] width 58 height 20
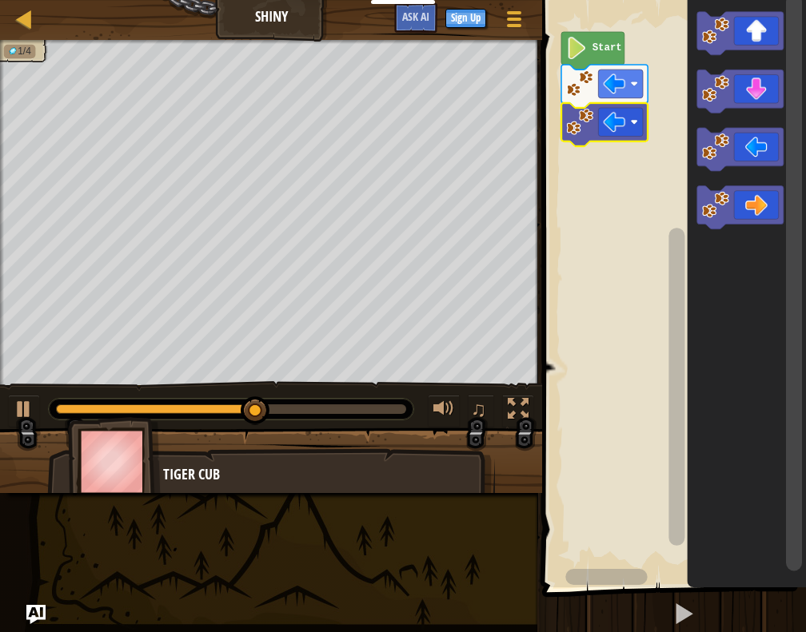
click at [0, 0] on div at bounding box center [0, 0] width 0 height 0
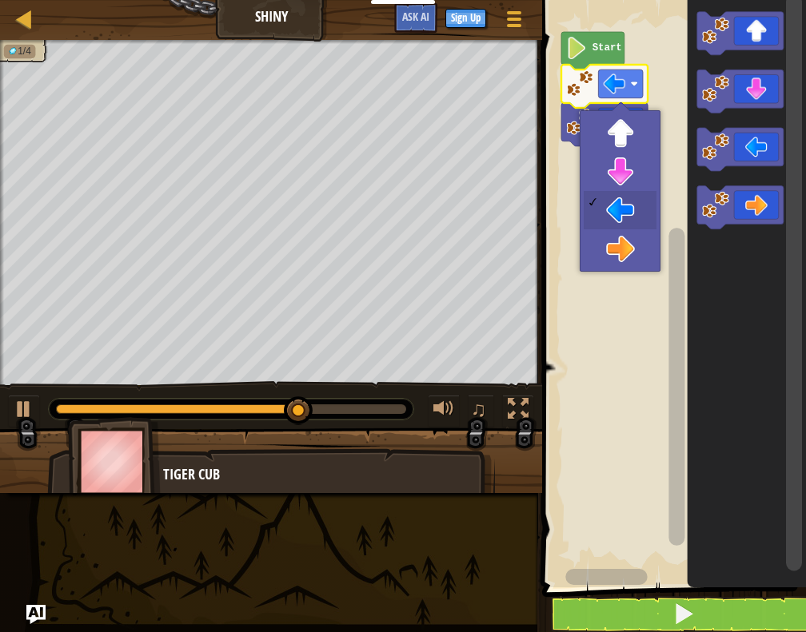
click at [623, 95] on rect "Blockly Workspace" at bounding box center [621, 84] width 45 height 29
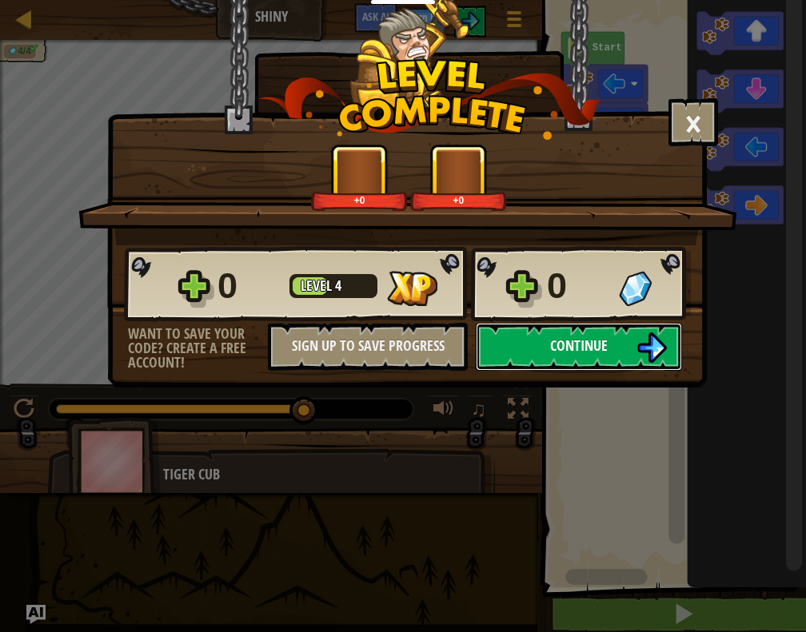
click at [632, 345] on button "Continue" at bounding box center [579, 347] width 206 height 48
click at [624, 339] on button "Continue" at bounding box center [579, 347] width 206 height 48
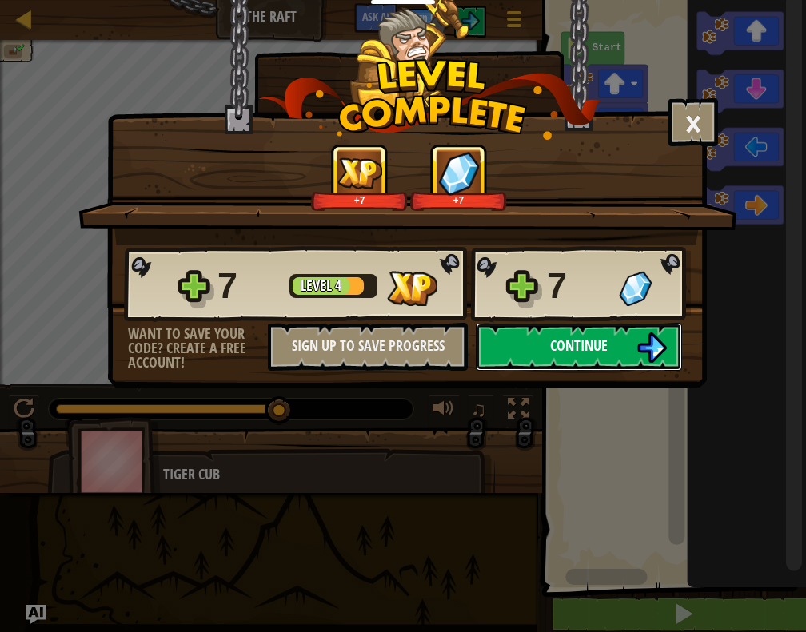
click at [646, 342] on img at bounding box center [651, 348] width 30 height 30
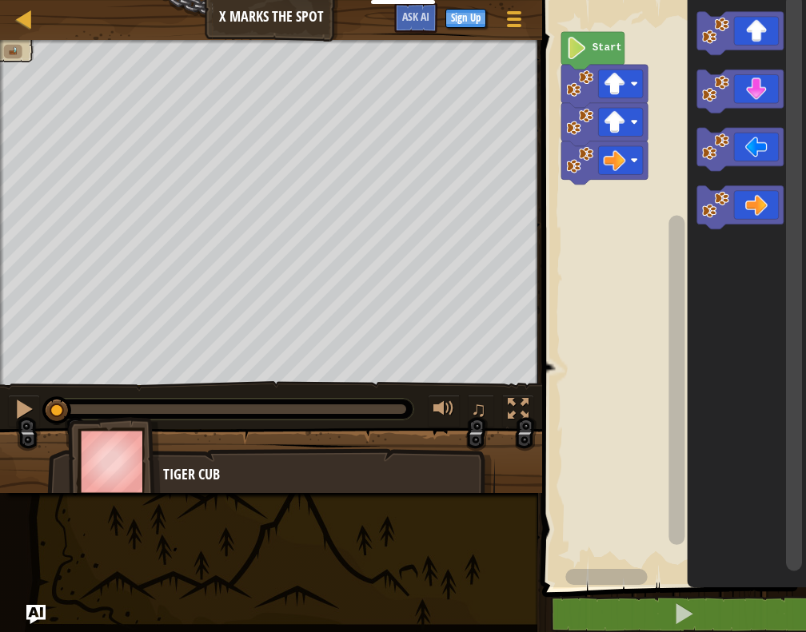
click at [602, 51] on text "Start" at bounding box center [607, 47] width 30 height 11
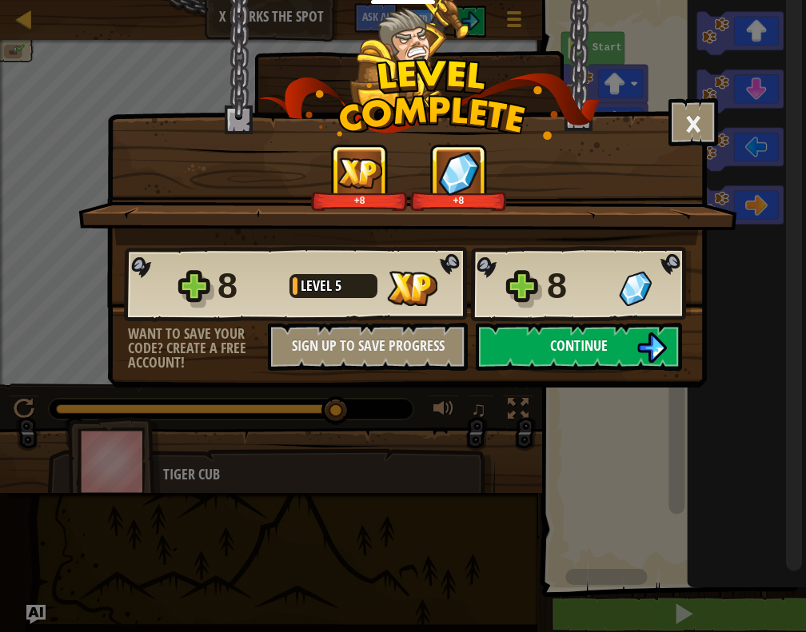
click at [620, 338] on button "Continue" at bounding box center [579, 347] width 206 height 48
